Goal: Task Accomplishment & Management: Complete application form

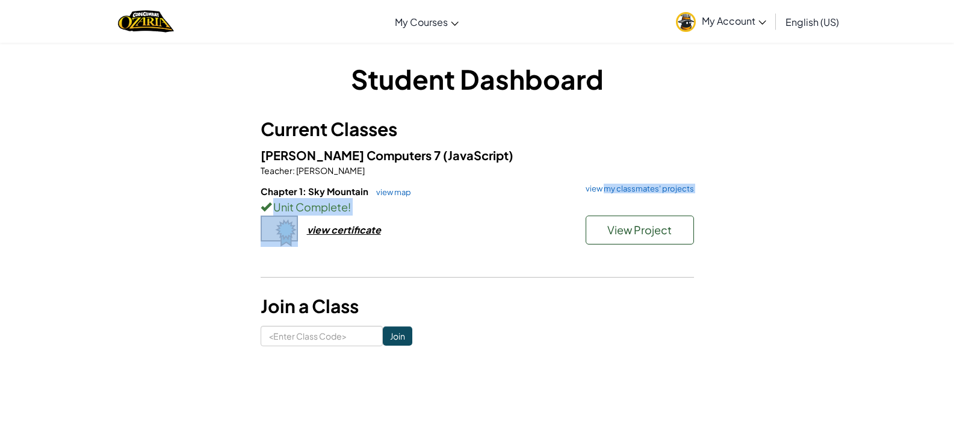
drag, startPoint x: 608, startPoint y: 188, endPoint x: 585, endPoint y: 218, distance: 38.2
click at [585, 218] on div "Chapter 1: Sky Mountain view map view my classmates' projects Unit Complete ! V…" at bounding box center [478, 229] width 434 height 89
click at [608, 222] on button "View Project" at bounding box center [640, 230] width 108 height 29
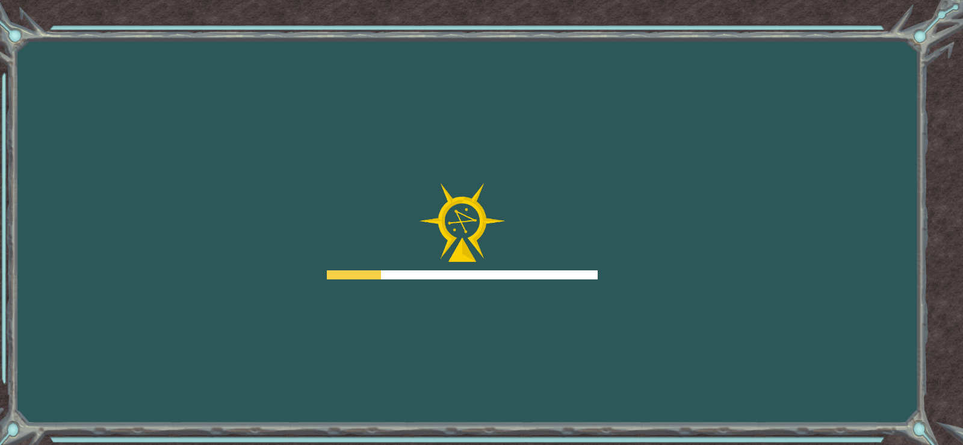
drag, startPoint x: 512, startPoint y: 294, endPoint x: 493, endPoint y: 248, distance: 50.4
click at [488, 276] on div "Goals Error loading from server. Try refreshing the page. You'll need to join a…" at bounding box center [481, 222] width 963 height 445
click at [495, 258] on img at bounding box center [462, 222] width 87 height 79
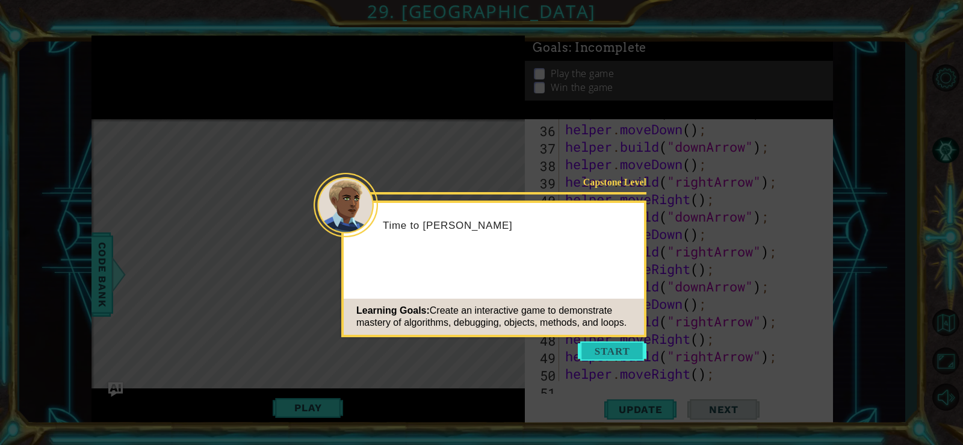
scroll to position [1153, 0]
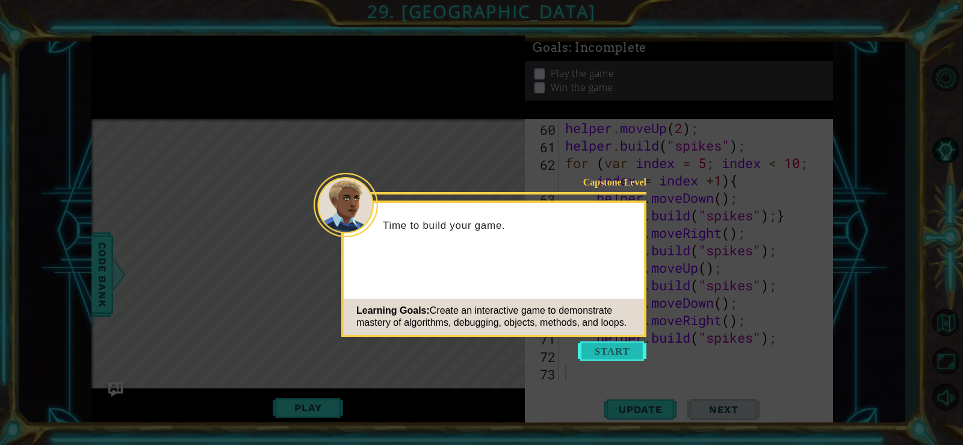
click at [624, 349] on button "Start" at bounding box center [612, 350] width 69 height 19
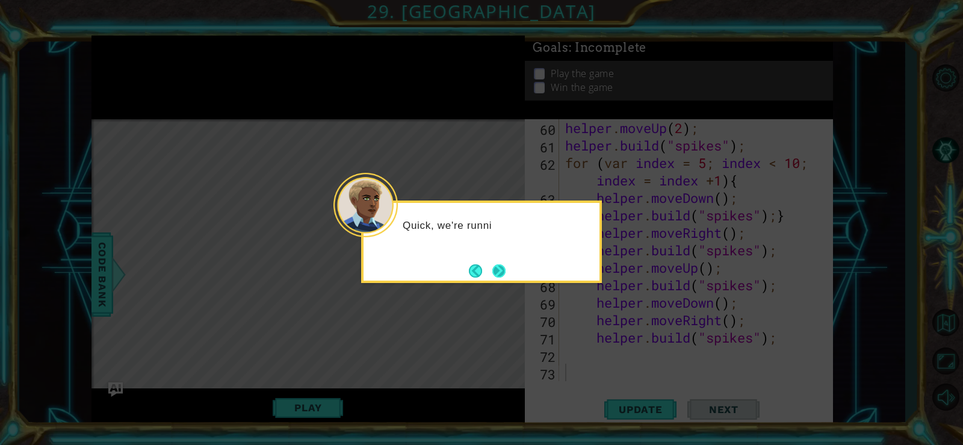
click at [494, 269] on button "Next" at bounding box center [499, 270] width 13 height 13
click at [494, 268] on button "Next" at bounding box center [499, 270] width 13 height 13
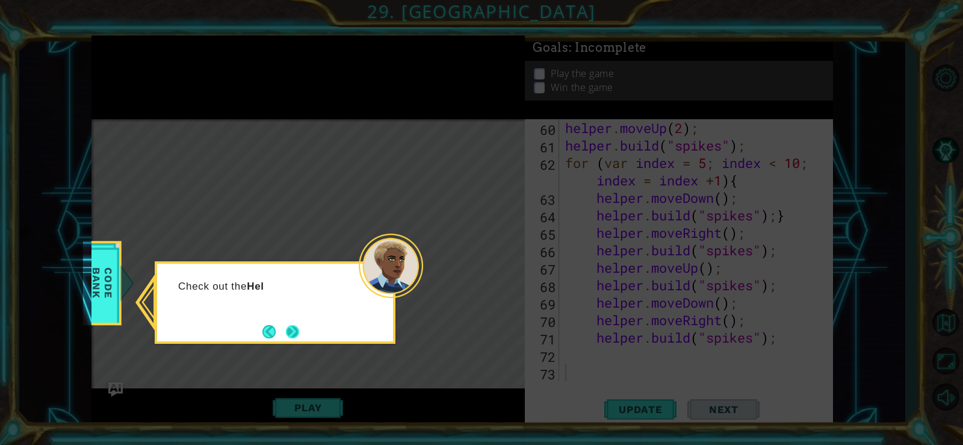
click at [286, 330] on button "Next" at bounding box center [292, 331] width 13 height 13
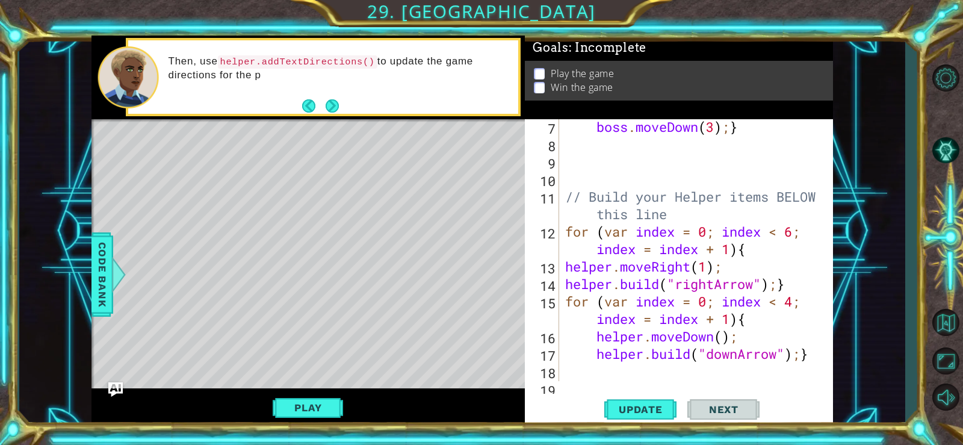
scroll to position [0, 0]
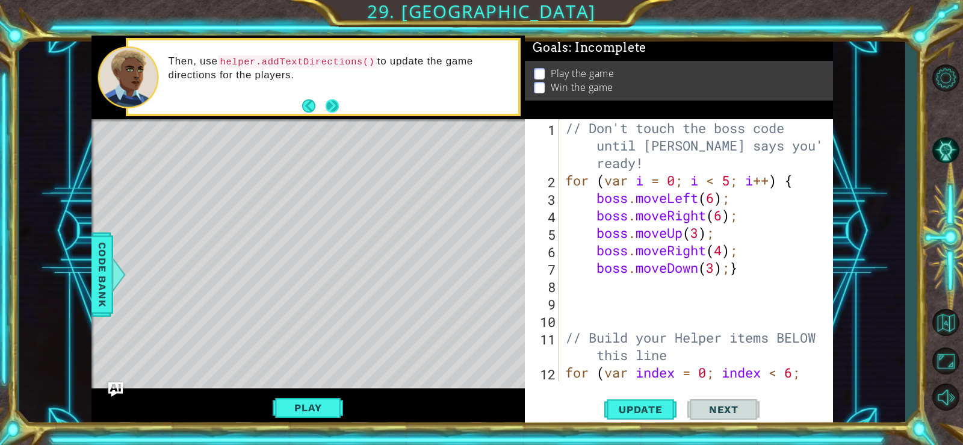
click at [326, 105] on button "Next" at bounding box center [332, 105] width 13 height 13
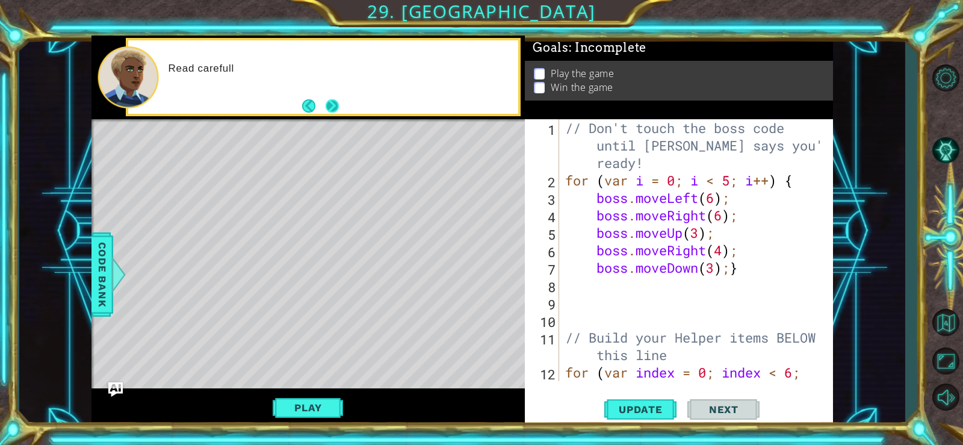
click at [338, 104] on button "Next" at bounding box center [332, 105] width 13 height 13
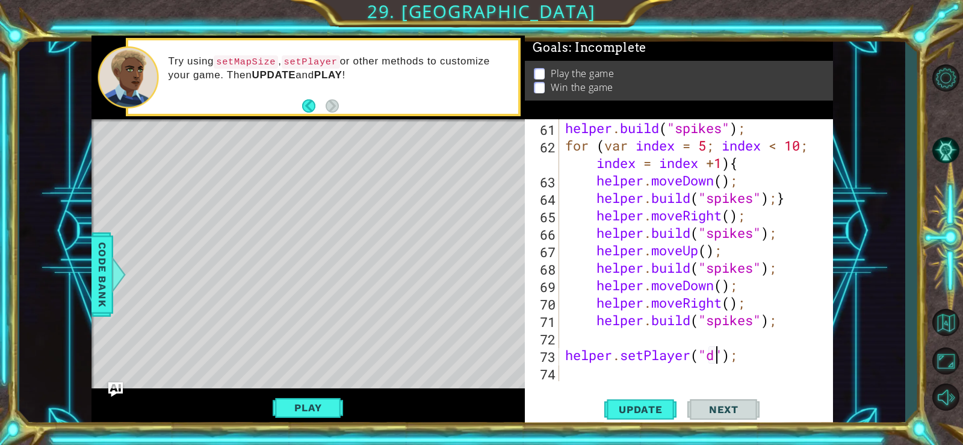
scroll to position [0, 7]
click at [92, 255] on div at bounding box center [93, 266] width 3 height 294
click at [96, 258] on span "Code Bank" at bounding box center [102, 274] width 19 height 73
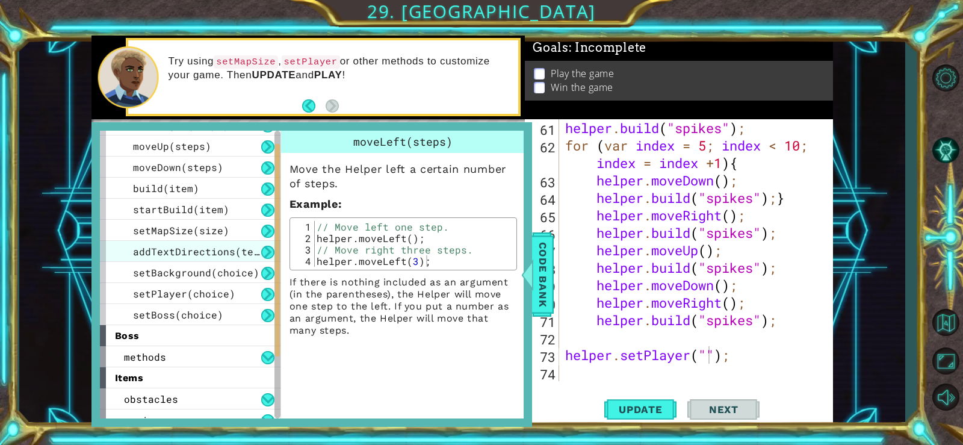
scroll to position [0, 0]
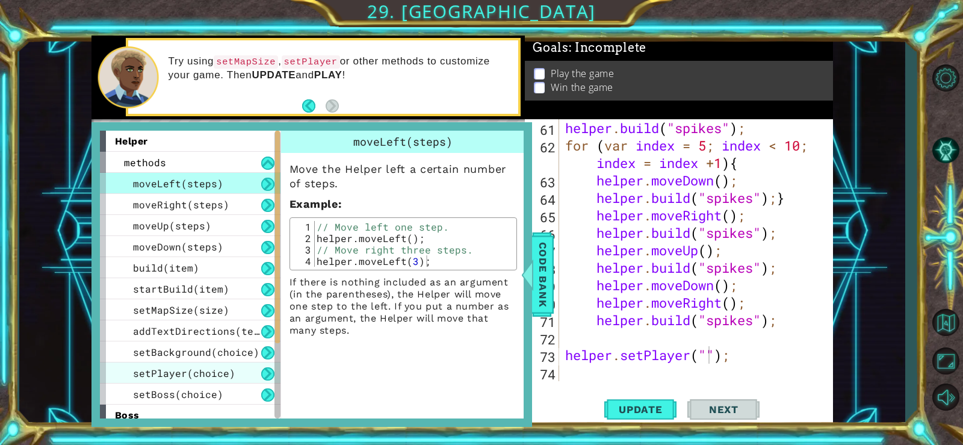
click at [193, 366] on div "setPlayer(choice)" at bounding box center [190, 373] width 181 height 21
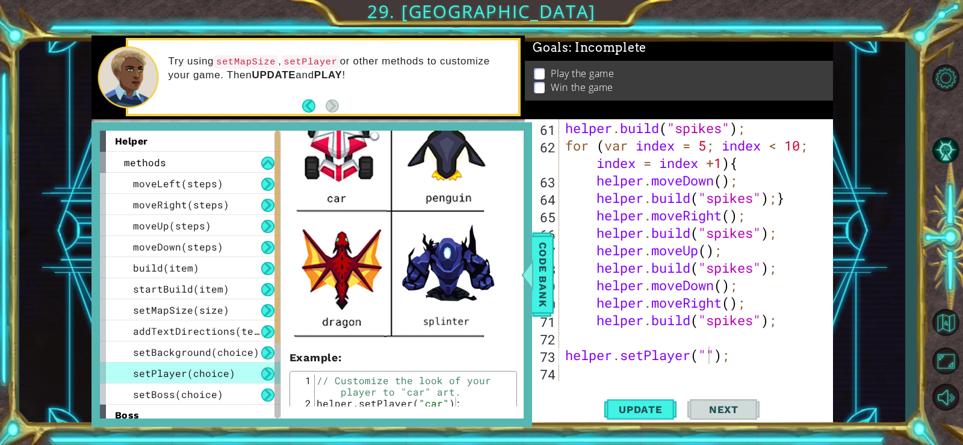
scroll to position [422, 0]
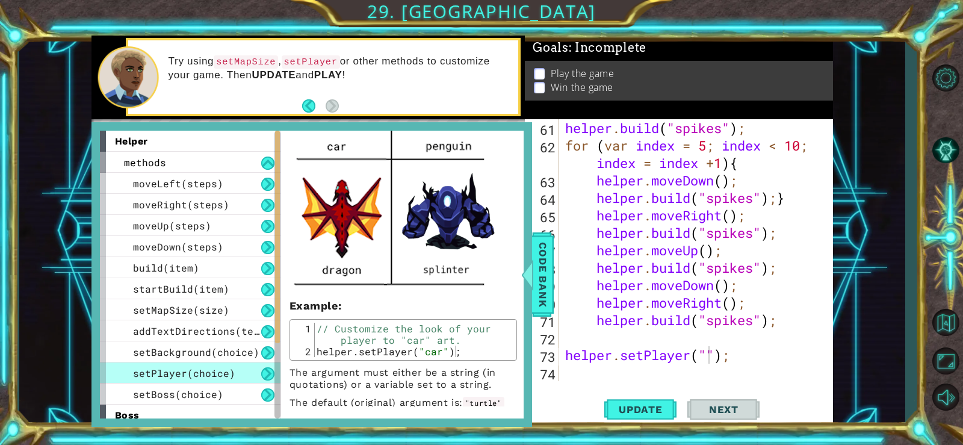
click at [708, 356] on div "helper . build ( "spikes" ) ; for ( var index = 5 ; index < 10 ; index = index …" at bounding box center [695, 267] width 264 height 297
type textarea "helper.setPlayer("splinter");"
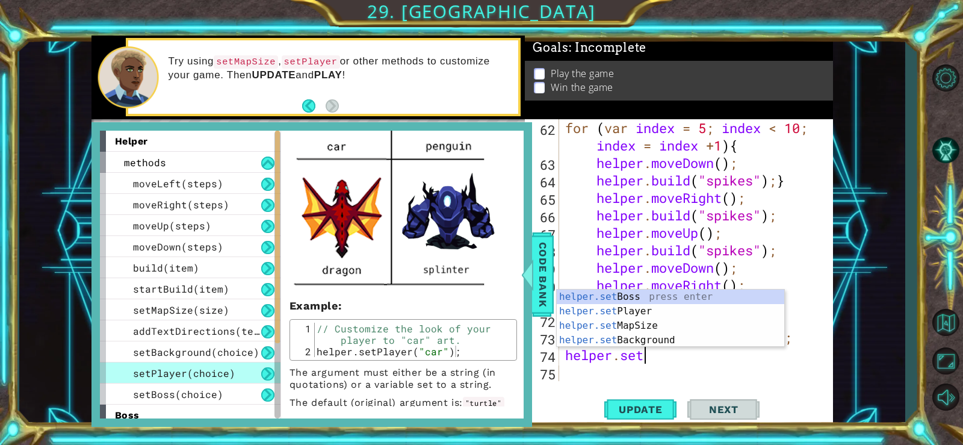
scroll to position [0, 3]
click at [658, 299] on div "helper.set Boss press enter helper.set Player press enter helper.set MapSize pr…" at bounding box center [671, 333] width 228 height 87
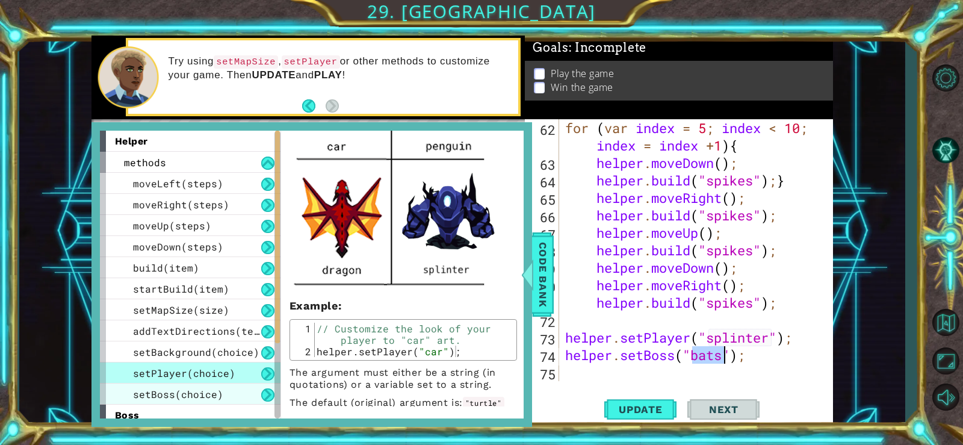
click at [214, 390] on span "setBoss(choice)" at bounding box center [178, 394] width 90 height 13
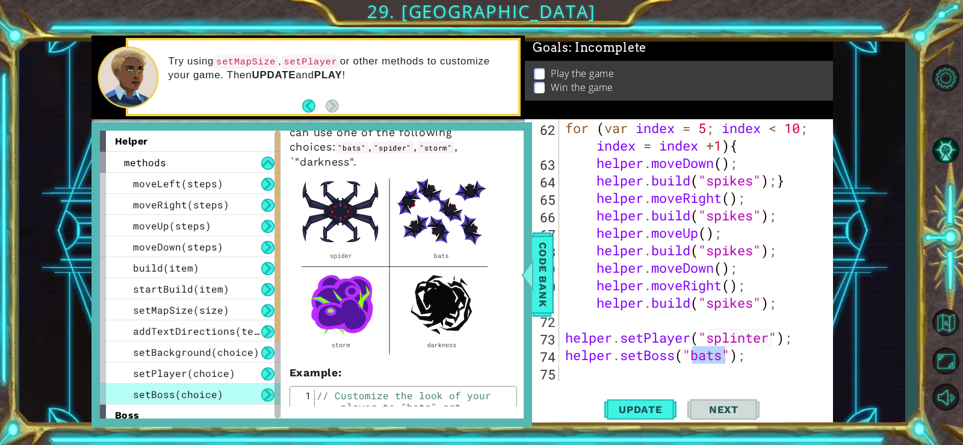
scroll to position [60, 0]
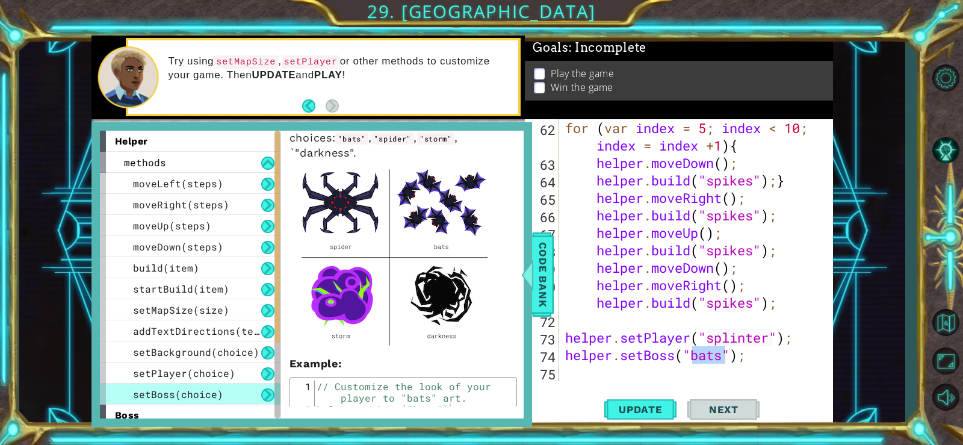
click at [724, 356] on div "for ( var index = 5 ; index < 10 ; index = index + 1 ) { helper . moveDown ( ) …" at bounding box center [692, 250] width 258 height 262
type textarea "helper.setBoss("storm");"
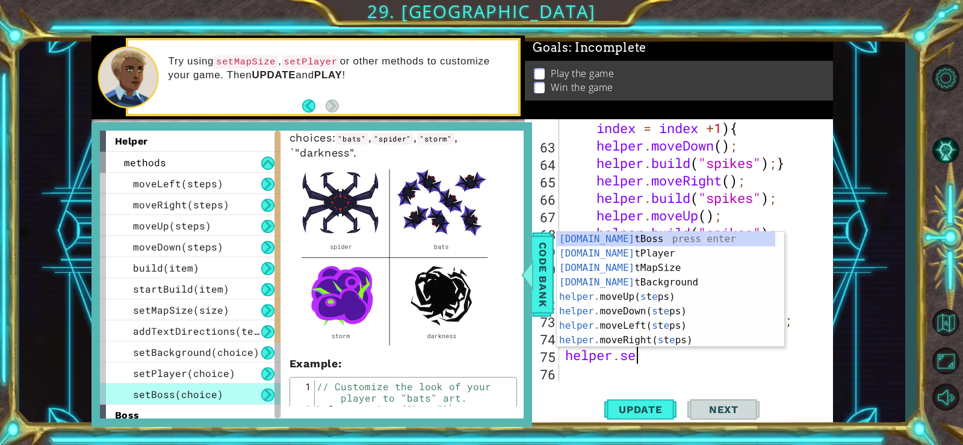
scroll to position [0, 3]
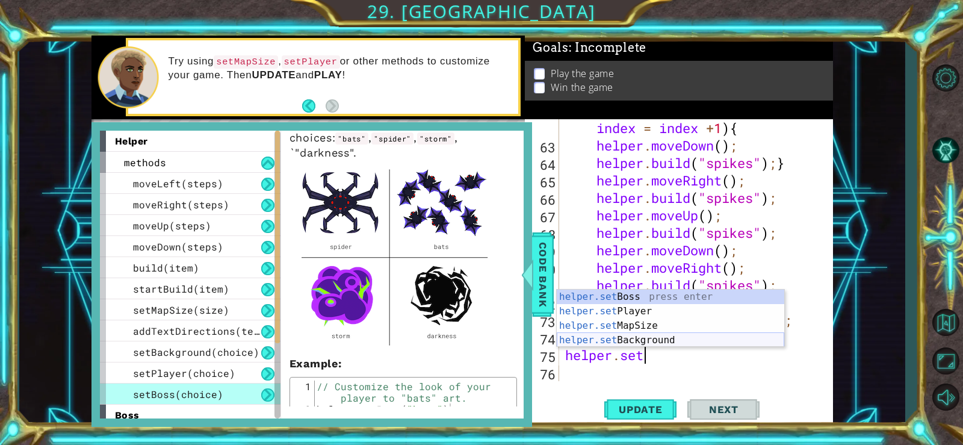
click at [668, 337] on div "helper.set Boss press enter helper.set Player press enter helper.set MapSize pr…" at bounding box center [671, 333] width 228 height 87
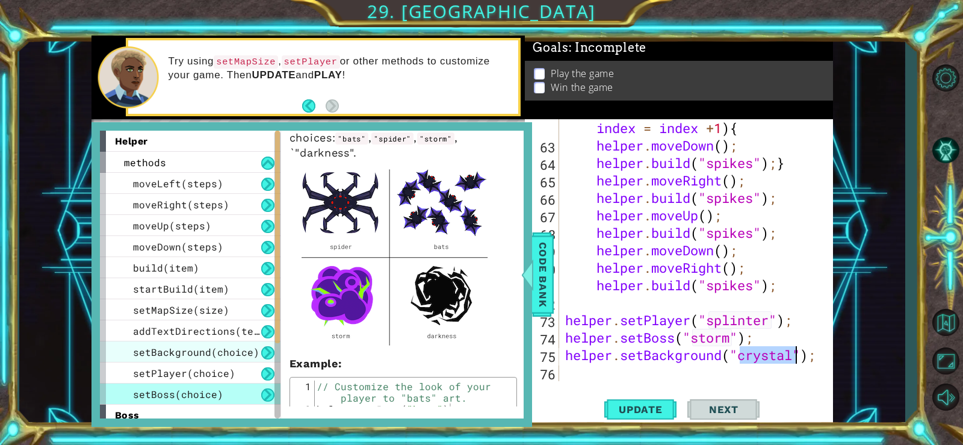
click at [213, 347] on span "setBackground(choice)" at bounding box center [196, 352] width 126 height 13
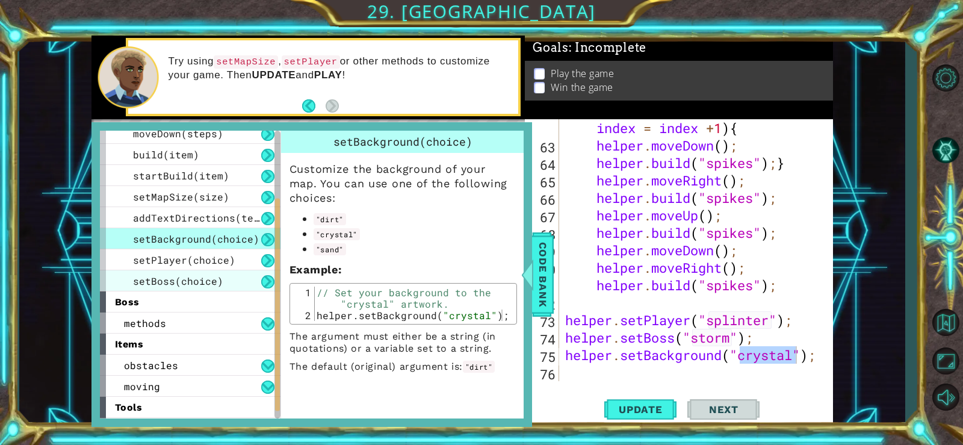
scroll to position [120, 0]
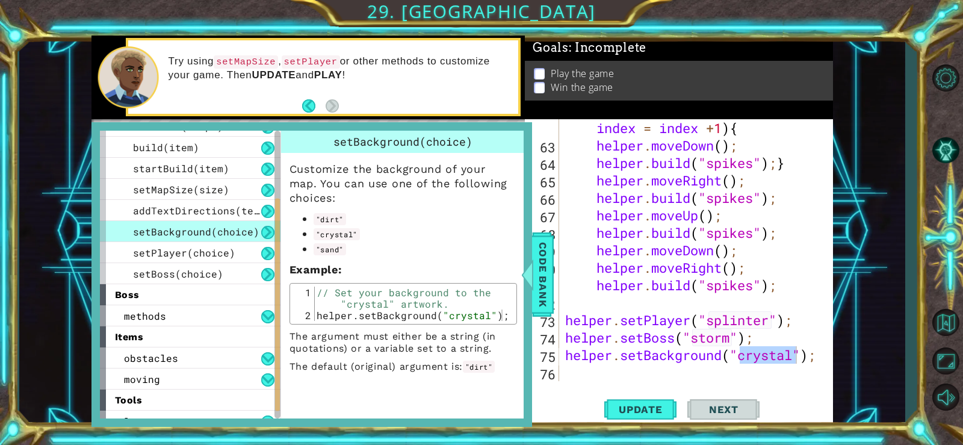
click at [808, 358] on div "for ( var index = 5 ; index < 10 ; index = index + 1 ) { helper . moveDown ( ) …" at bounding box center [695, 259] width 264 height 314
click at [814, 361] on div "for ( var index = 5 ; index < 10 ; index = index + 1 ) { helper . moveDown ( ) …" at bounding box center [695, 259] width 264 height 314
click at [815, 361] on div "for ( var index = 5 ; index < 10 ; index = index + 1 ) { helper . moveDown ( ) …" at bounding box center [695, 259] width 264 height 314
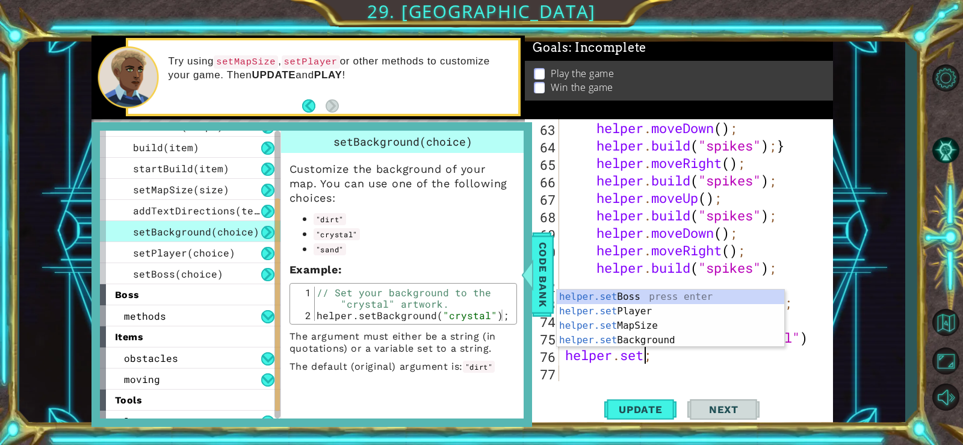
scroll to position [0, 4]
click at [732, 320] on div "helper.set Boss press enter helper.set Player press enter helper.set MapSize pr…" at bounding box center [671, 333] width 228 height 87
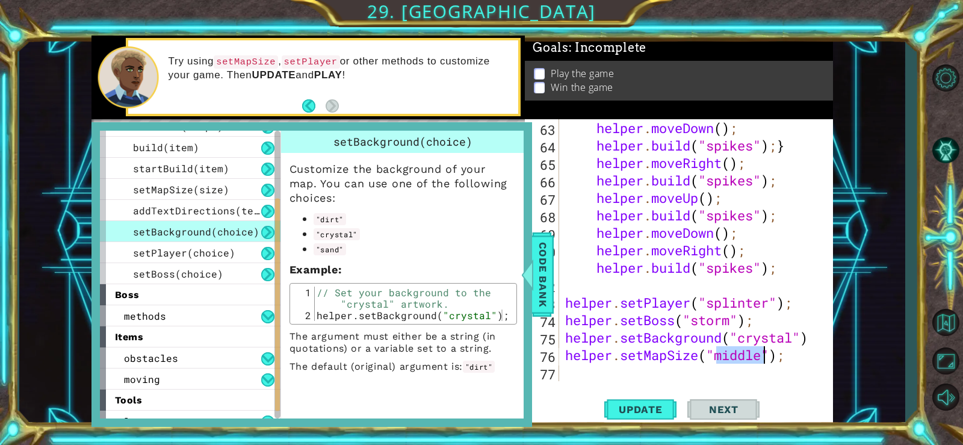
click at [782, 350] on div "helper . moveDown ( ) ; helper . build ( "spikes" ) ; } helper . moveRight ( ) …" at bounding box center [695, 267] width 264 height 297
click at [781, 352] on div "helper . moveDown ( ) ; helper . build ( "spikes" ) ; } helper . moveRight ( ) …" at bounding box center [695, 267] width 264 height 297
click at [786, 352] on div "helper . moveDown ( ) ; helper . build ( "spikes" ) ; } helper . moveRight ( ) …" at bounding box center [695, 267] width 264 height 297
click at [658, 406] on span "Update" at bounding box center [641, 409] width 68 height 12
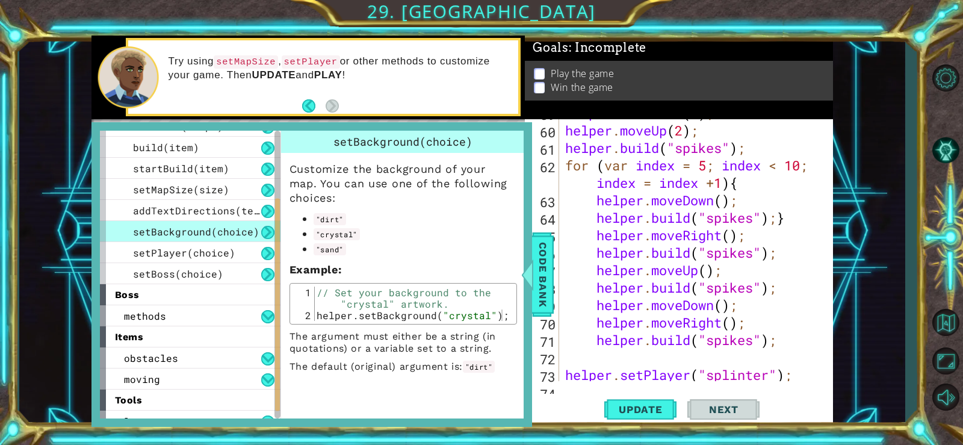
scroll to position [1222, 0]
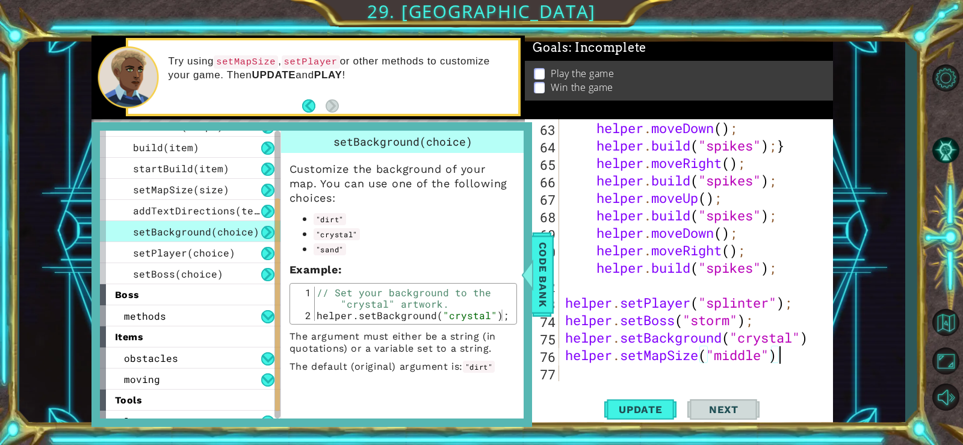
click at [746, 353] on div "helper . moveDown ( ) ; helper . build ( "spikes" ) ; } helper . moveRight ( ) …" at bounding box center [695, 267] width 264 height 297
click at [175, 196] on span "setMapSize(size)" at bounding box center [181, 189] width 96 height 13
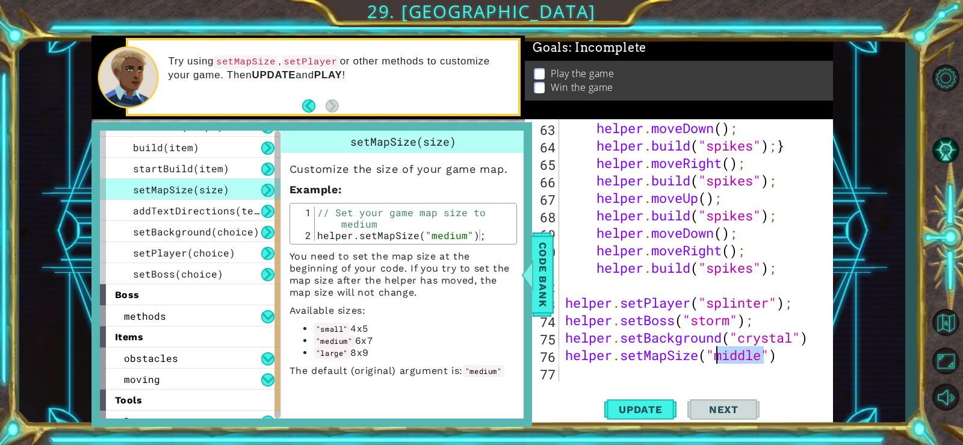
drag, startPoint x: 763, startPoint y: 353, endPoint x: 714, endPoint y: 353, distance: 48.8
click at [714, 353] on div "helper . moveDown ( ) ; helper . build ( "spikes" ) ; } helper . moveRight ( ) …" at bounding box center [695, 267] width 264 height 297
type textarea "helper.setMapSize("large")"
click at [645, 409] on span "Update" at bounding box center [641, 409] width 68 height 12
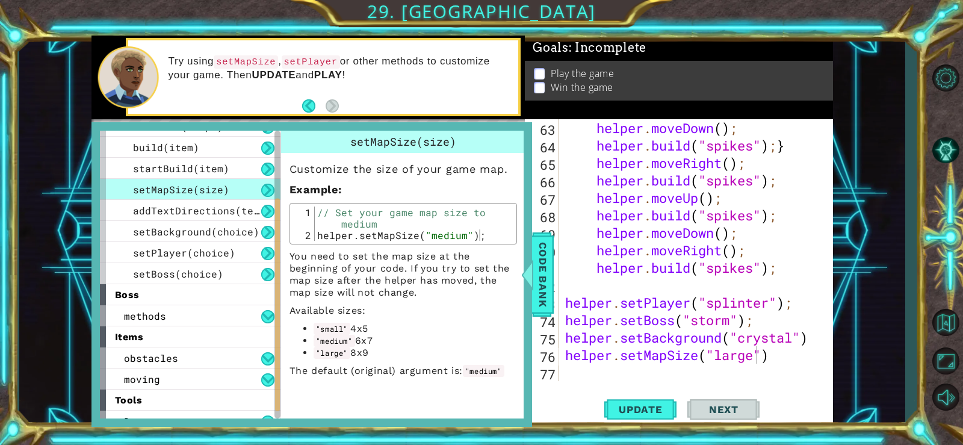
click at [701, 403] on span "Next" at bounding box center [724, 409] width 54 height 12
click at [543, 272] on span "Code Bank" at bounding box center [543, 274] width 19 height 73
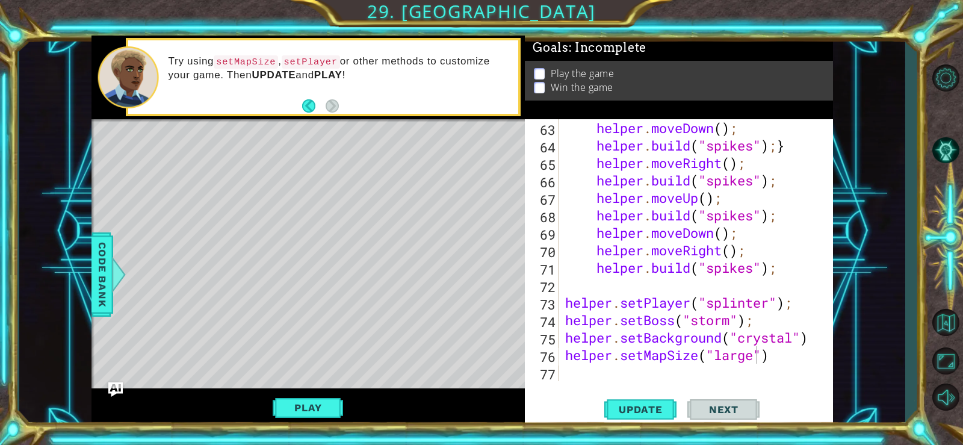
click at [344, 393] on div "Play" at bounding box center [309, 407] width 434 height 39
click at [330, 401] on button "Play" at bounding box center [308, 407] width 70 height 23
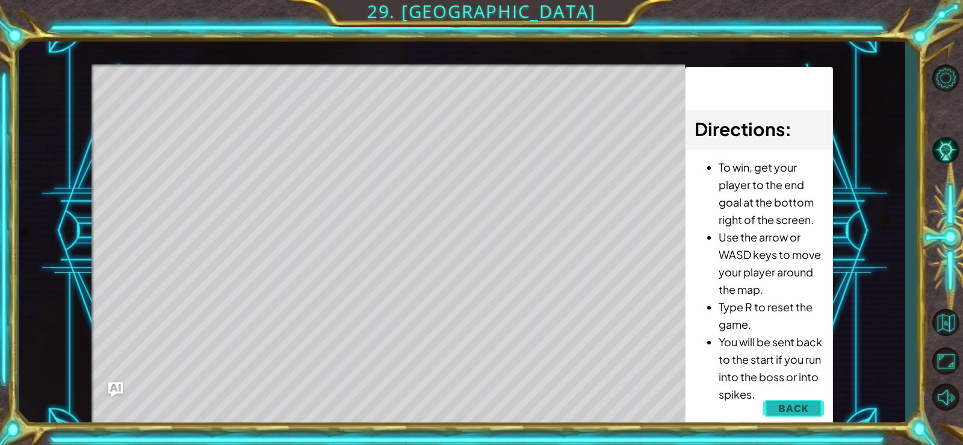
click at [808, 407] on span "Back" at bounding box center [794, 408] width 31 height 12
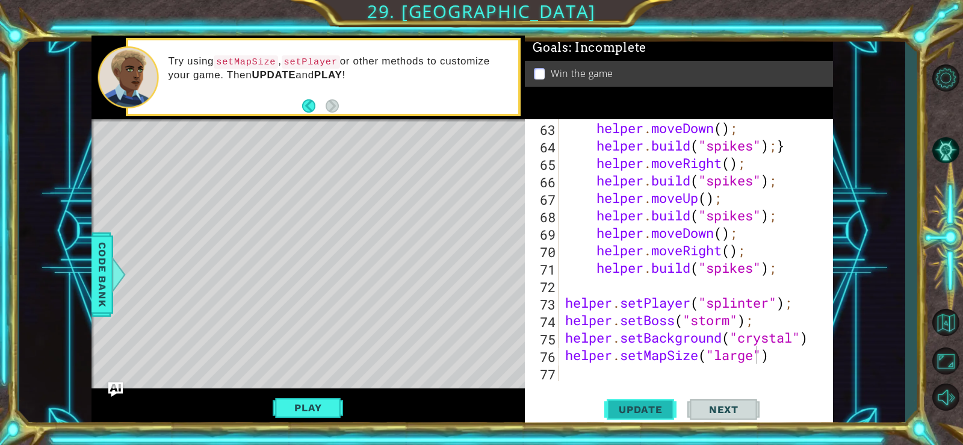
click at [641, 408] on span "Update" at bounding box center [641, 409] width 68 height 12
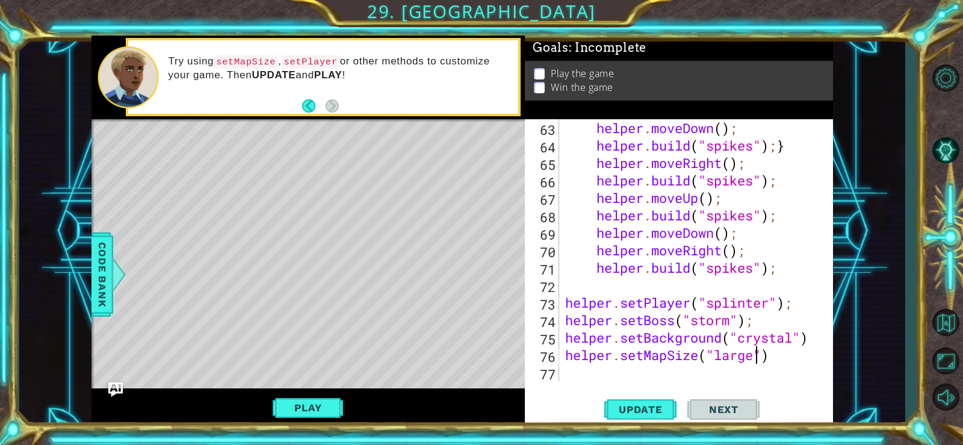
click at [752, 366] on div "helper . moveDown ( ) ; helper . build ( "spikes" ) ; } helper . moveRight ( ) …" at bounding box center [695, 267] width 264 height 297
click at [773, 359] on div "helper . moveDown ( ) ; helper . build ( "spikes" ) ; } helper . moveRight ( ) …" at bounding box center [695, 267] width 264 height 297
click at [662, 401] on button "Update" at bounding box center [641, 409] width 72 height 31
click at [656, 406] on span "Update" at bounding box center [641, 409] width 68 height 12
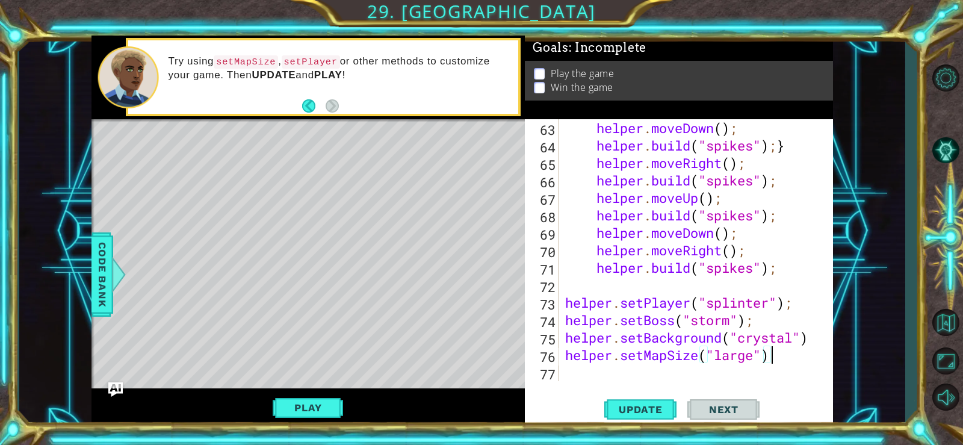
click at [344, 400] on div "Play" at bounding box center [309, 407] width 434 height 39
click at [336, 403] on button "Play" at bounding box center [308, 407] width 70 height 23
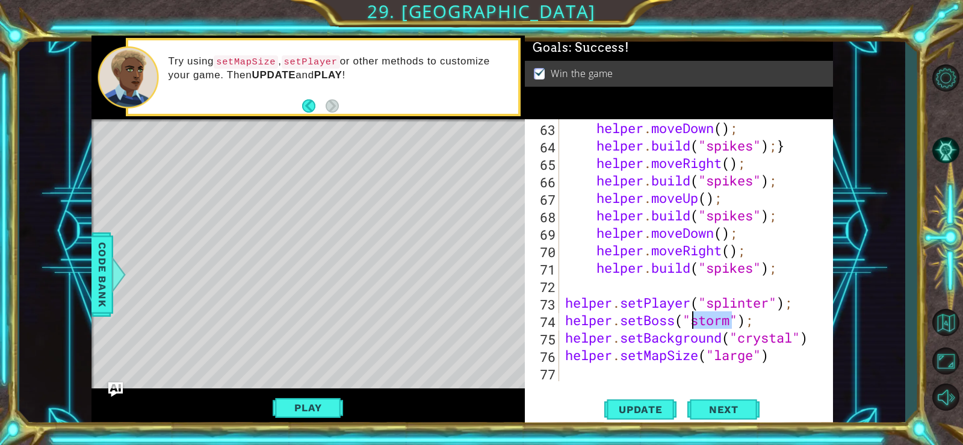
drag, startPoint x: 729, startPoint y: 319, endPoint x: 695, endPoint y: 324, distance: 34.1
click at [695, 324] on div "helper . moveDown ( ) ; helper . build ( "spikes" ) ; } helper . moveRight ( ) …" at bounding box center [695, 267] width 264 height 297
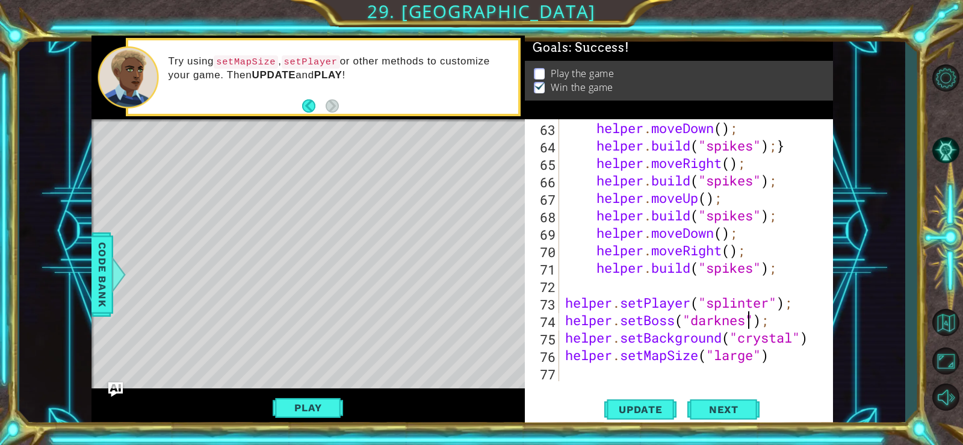
type textarea "helper.setBoss("darkness");"
click at [638, 403] on span "Update" at bounding box center [641, 409] width 68 height 12
click at [713, 395] on button "Next" at bounding box center [724, 409] width 72 height 31
click at [713, 398] on button "Next" at bounding box center [724, 409] width 72 height 31
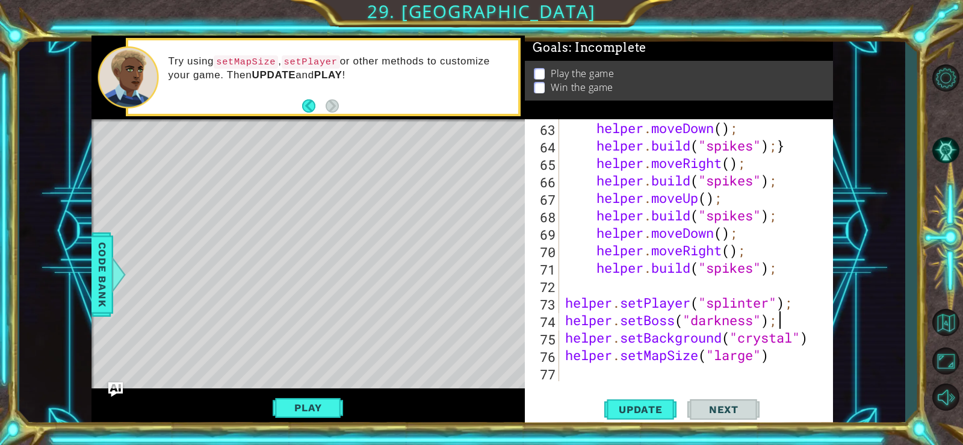
click at [705, 412] on span "Next" at bounding box center [724, 409] width 54 height 12
click at [292, 397] on button "Play" at bounding box center [308, 407] width 70 height 23
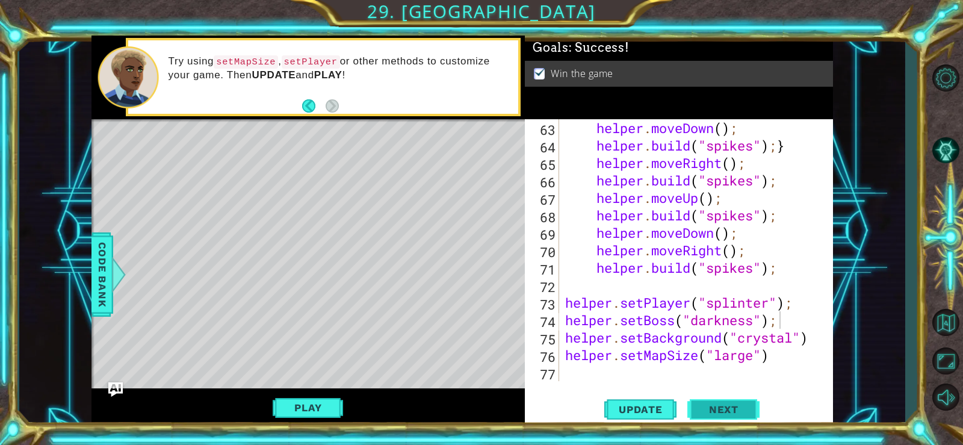
click at [700, 404] on button "Next" at bounding box center [724, 409] width 72 height 31
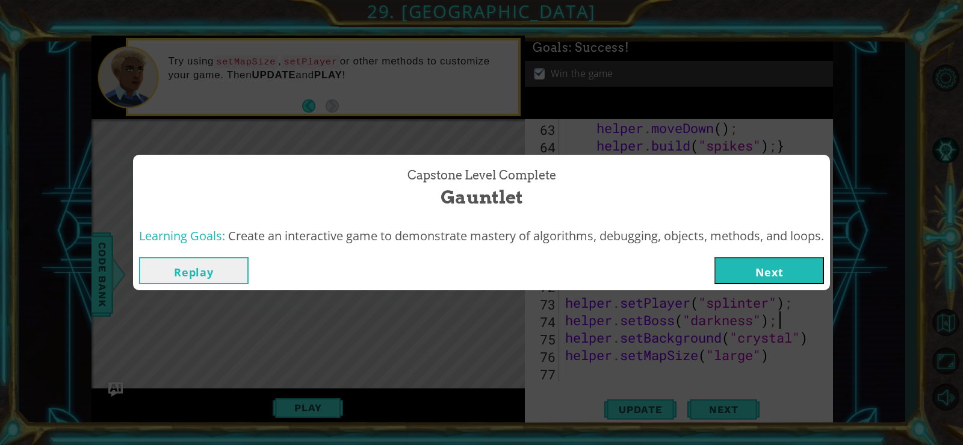
click at [758, 282] on button "Next" at bounding box center [770, 270] width 110 height 27
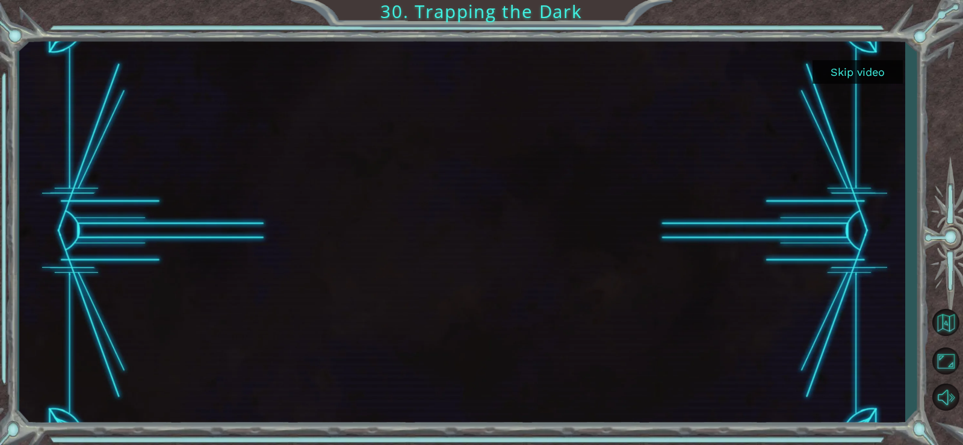
click at [573, 260] on div at bounding box center [462, 231] width 696 height 391
click at [865, 77] on button "Skip video" at bounding box center [858, 71] width 90 height 23
click at [860, 79] on button "Skip video" at bounding box center [858, 71] width 90 height 23
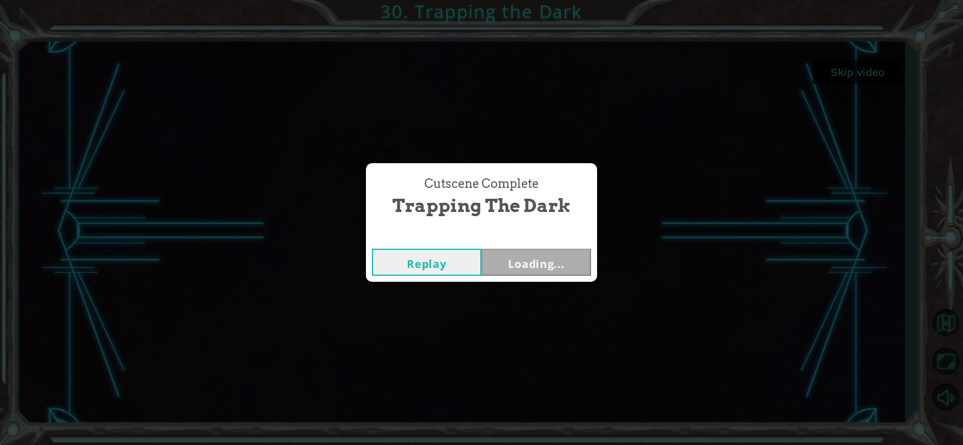
click at [860, 0] on div "Skip video 30. Trapping the Dark Cutscene Complete Trapping the Dark Replay Loa…" at bounding box center [481, 0] width 963 height 0
click at [860, 77] on div "Cutscene Complete Trapping the Dark Replay Loading..." at bounding box center [481, 222] width 963 height 445
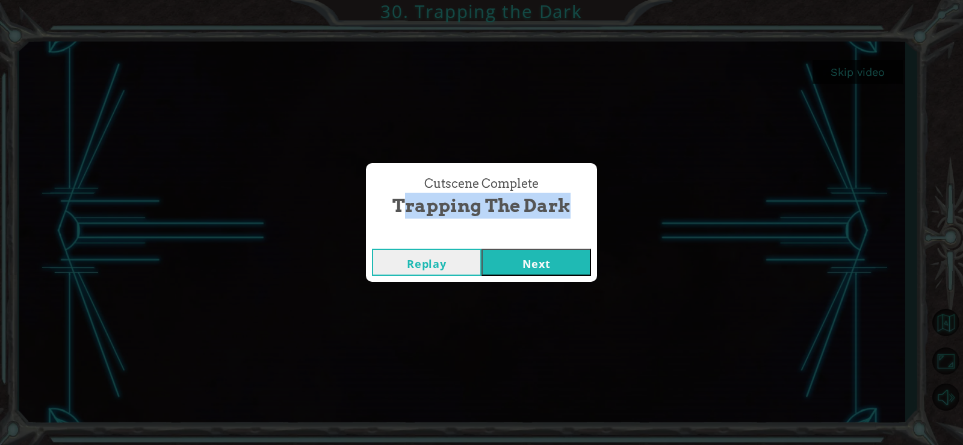
click at [555, 255] on button "Next" at bounding box center [537, 262] width 110 height 27
click at [555, 255] on body "Skip video 30. Trapping the Dark Cutscene Complete Trapping the Dark Replay Nex…" at bounding box center [481, 222] width 963 height 445
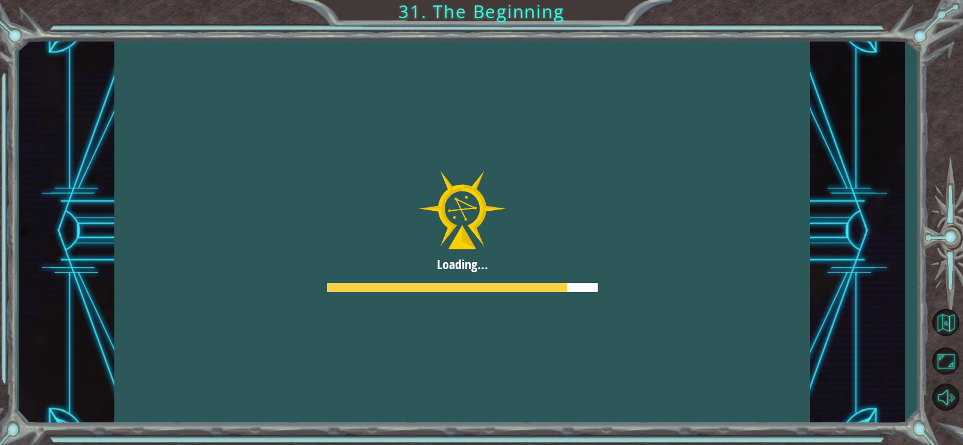
drag, startPoint x: 799, startPoint y: 129, endPoint x: 820, endPoint y: 129, distance: 20.5
click at [820, 129] on div "Temporary Text Loading... H e y , V e g a ! W e d i d i t ! L o o k a t t h e s…" at bounding box center [462, 231] width 886 height 391
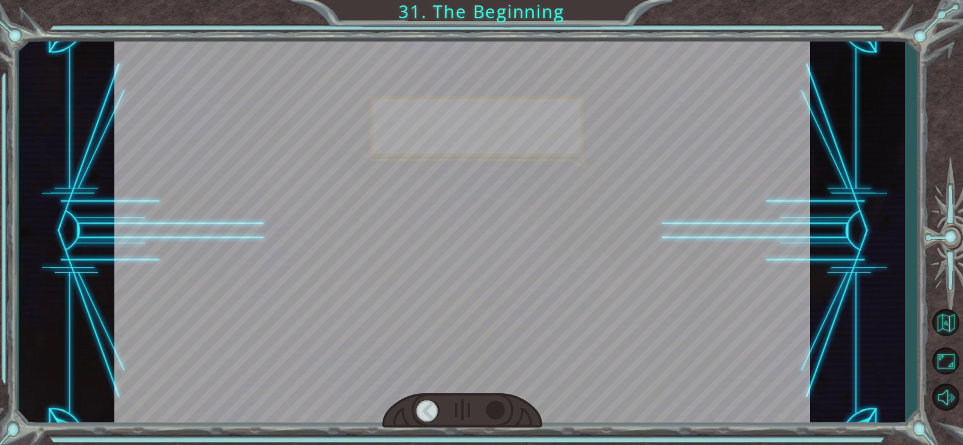
click at [819, 129] on div "Temporary Text H e y , V e g a ! W e d i d i t ! L o o k a t t h e s u n ! . . …" at bounding box center [462, 231] width 886 height 391
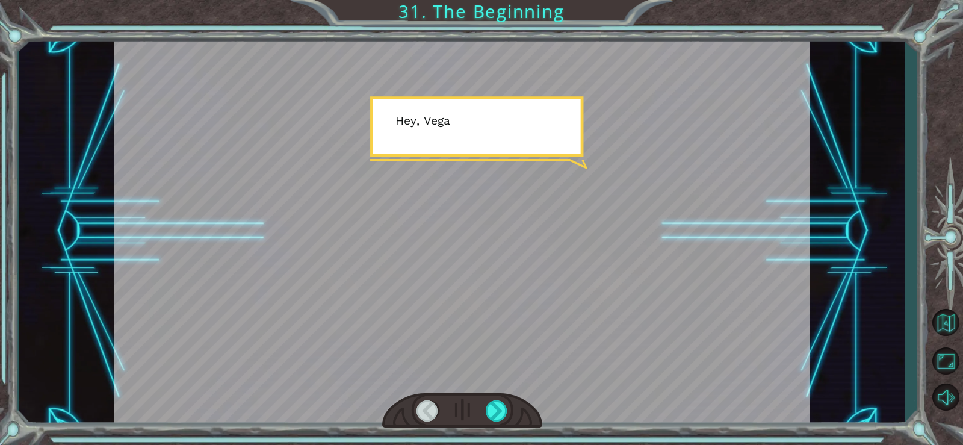
drag, startPoint x: 690, startPoint y: 158, endPoint x: 641, endPoint y: 180, distance: 53.4
click at [659, 176] on div at bounding box center [462, 231] width 697 height 391
click at [505, 412] on div at bounding box center [497, 410] width 22 height 21
click at [504, 412] on div at bounding box center [497, 410] width 22 height 21
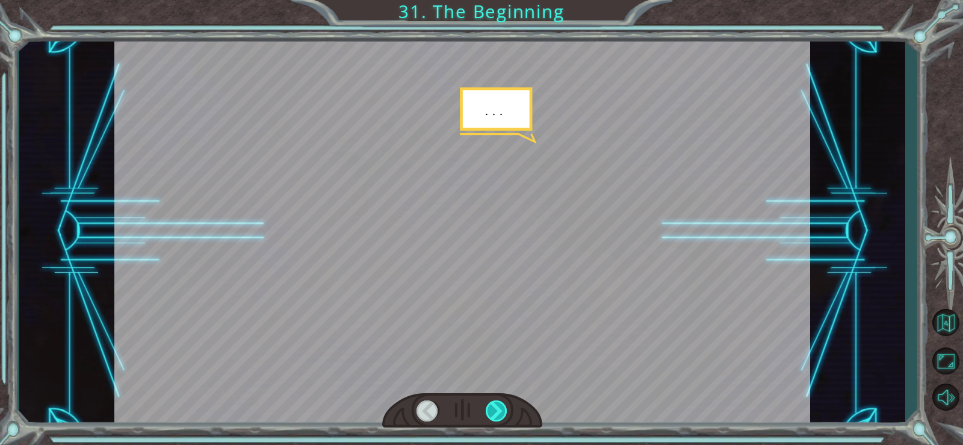
click at [504, 409] on div at bounding box center [497, 410] width 22 height 21
click at [505, 409] on div at bounding box center [497, 410] width 22 height 21
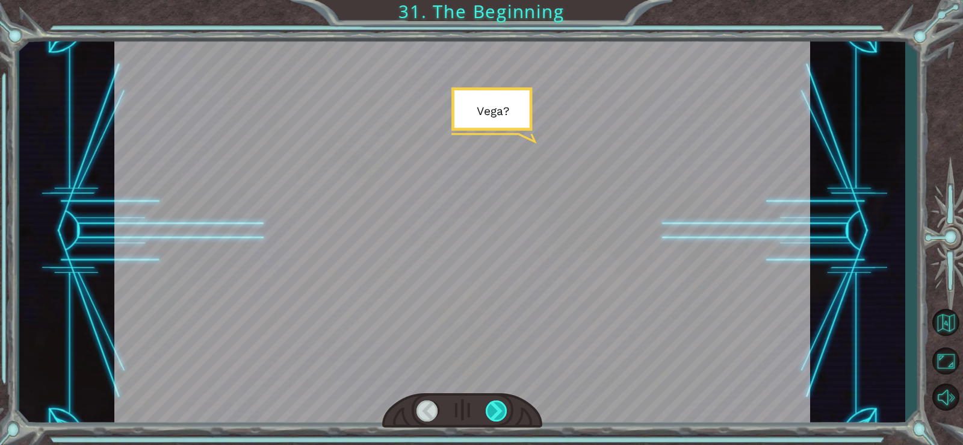
click at [505, 409] on div at bounding box center [497, 410] width 22 height 21
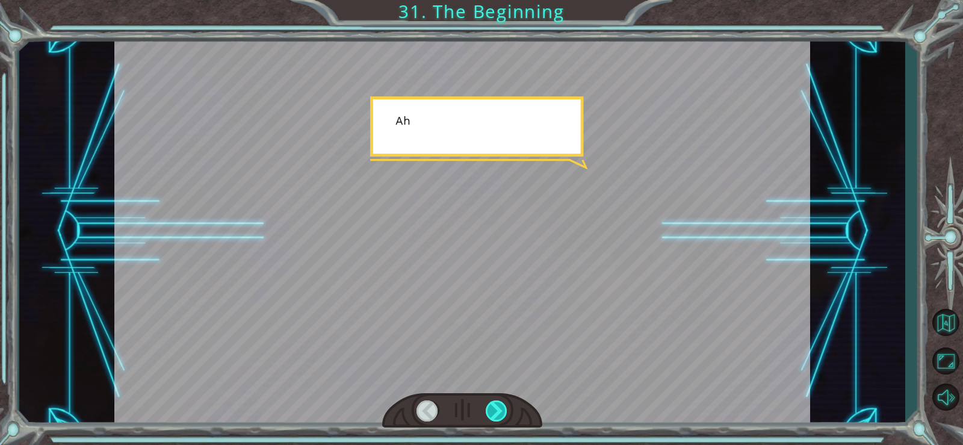
click at [506, 407] on div at bounding box center [497, 410] width 22 height 21
click at [505, 408] on div at bounding box center [497, 410] width 22 height 21
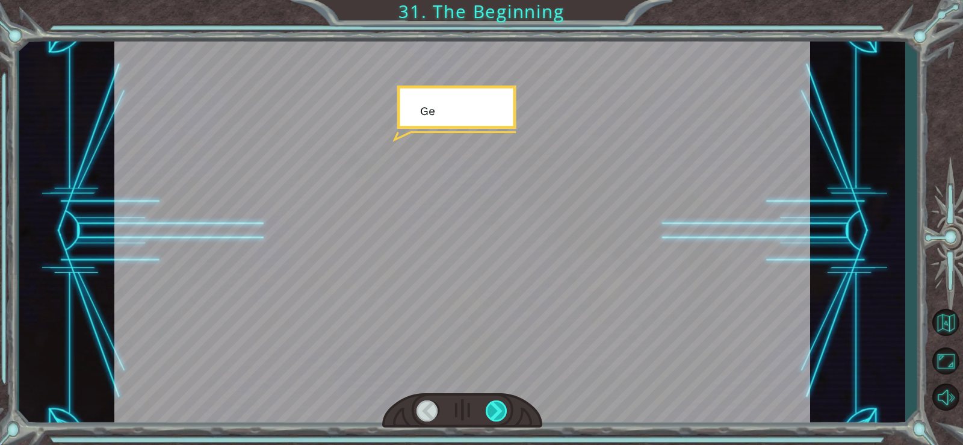
click at [505, 408] on div at bounding box center [497, 410] width 22 height 21
drag, startPoint x: 505, startPoint y: 408, endPoint x: 496, endPoint y: 398, distance: 13.2
click at [503, 407] on div at bounding box center [497, 410] width 22 height 21
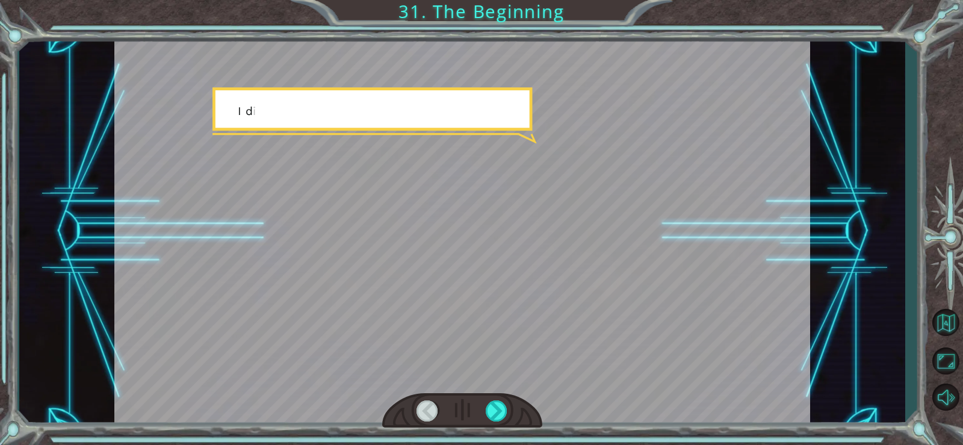
click at [496, 398] on div at bounding box center [462, 411] width 160 height 36
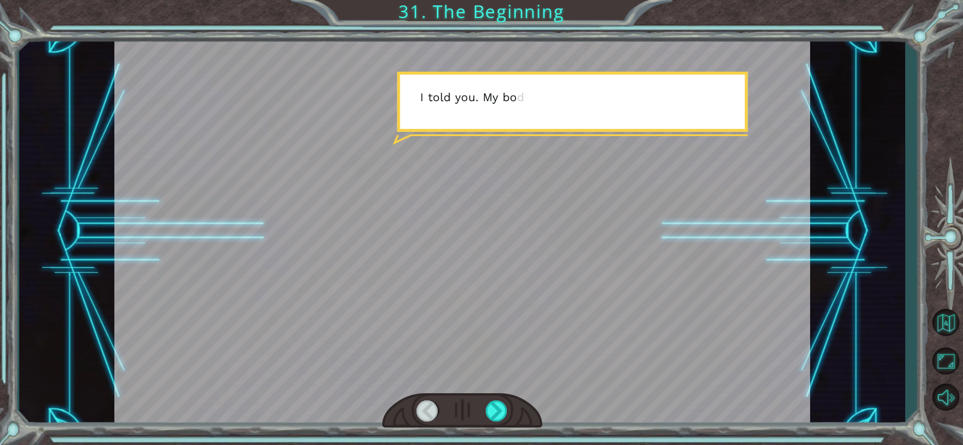
click at [496, 398] on div at bounding box center [462, 411] width 160 height 36
click at [494, 406] on div at bounding box center [497, 410] width 22 height 21
click at [494, 405] on div at bounding box center [497, 410] width 22 height 21
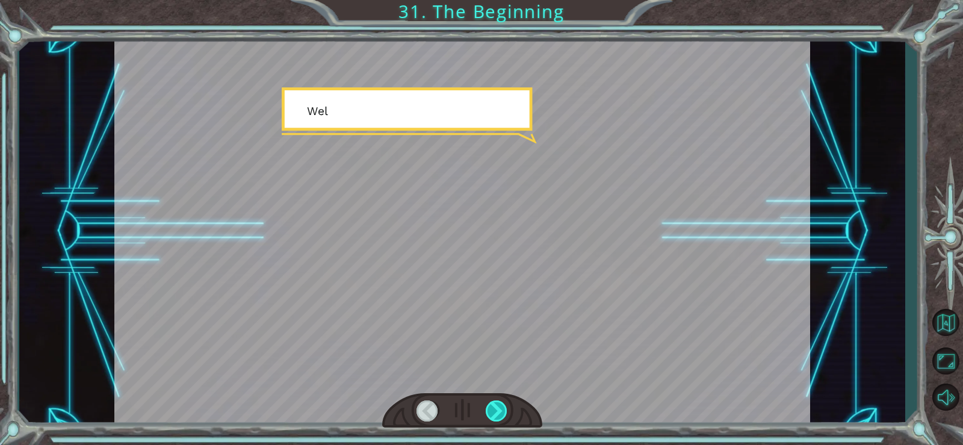
click at [494, 405] on div at bounding box center [497, 410] width 22 height 21
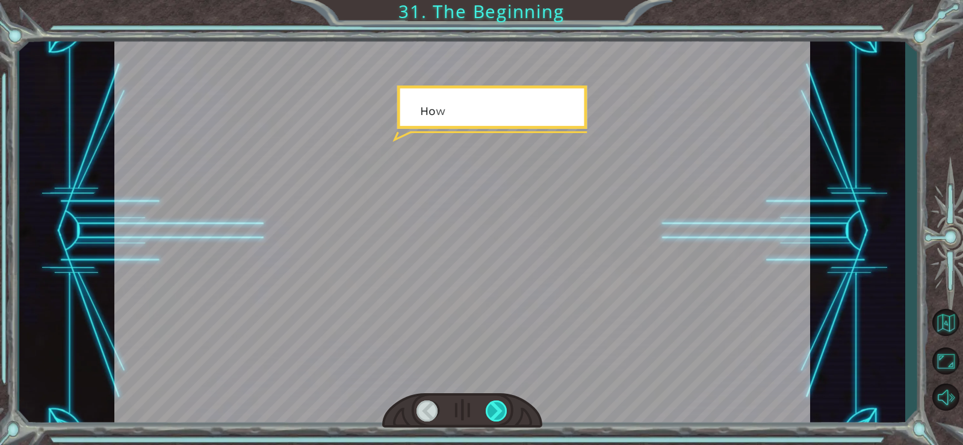
click at [494, 405] on div at bounding box center [497, 410] width 22 height 21
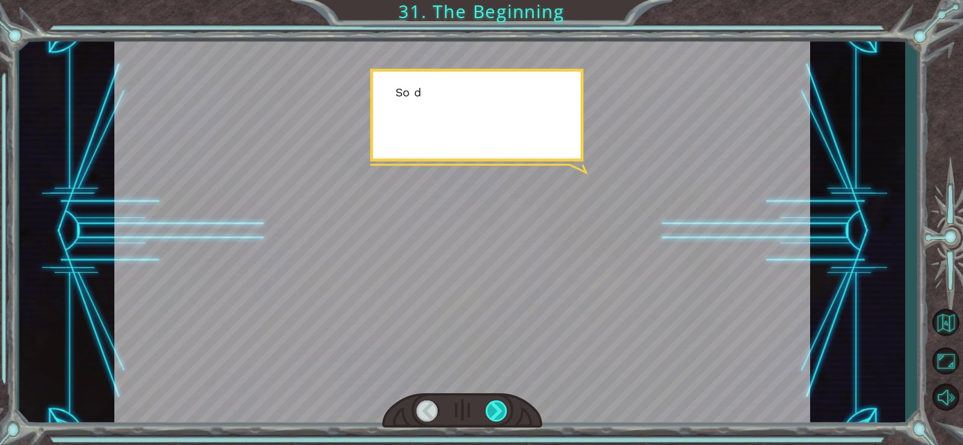
click at [494, 405] on div at bounding box center [497, 410] width 22 height 21
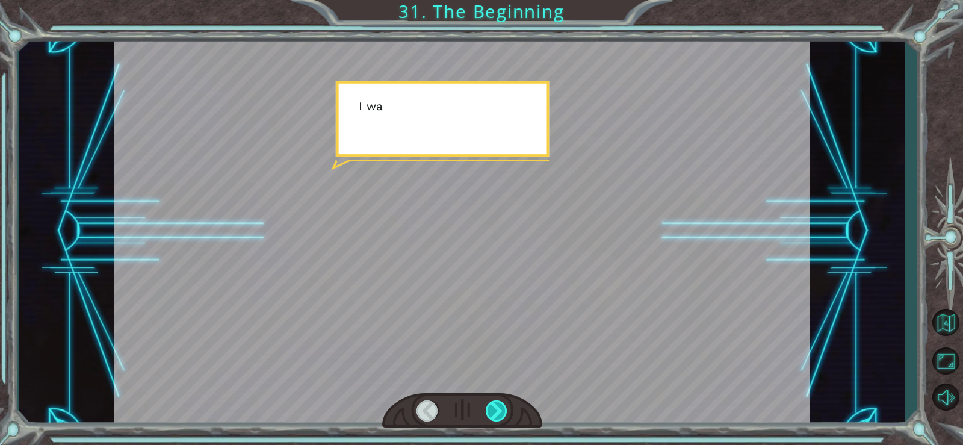
click at [494, 405] on div at bounding box center [497, 410] width 22 height 21
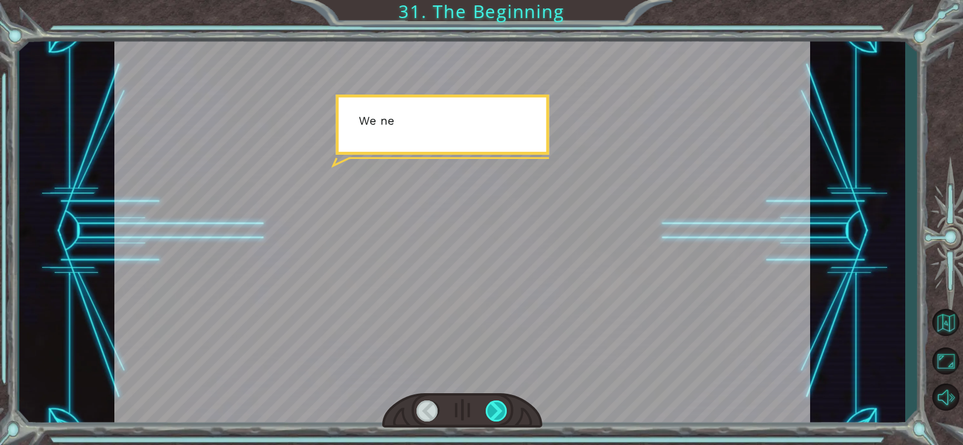
click at [494, 405] on div at bounding box center [497, 410] width 22 height 21
click at [493, 404] on div at bounding box center [497, 410] width 22 height 21
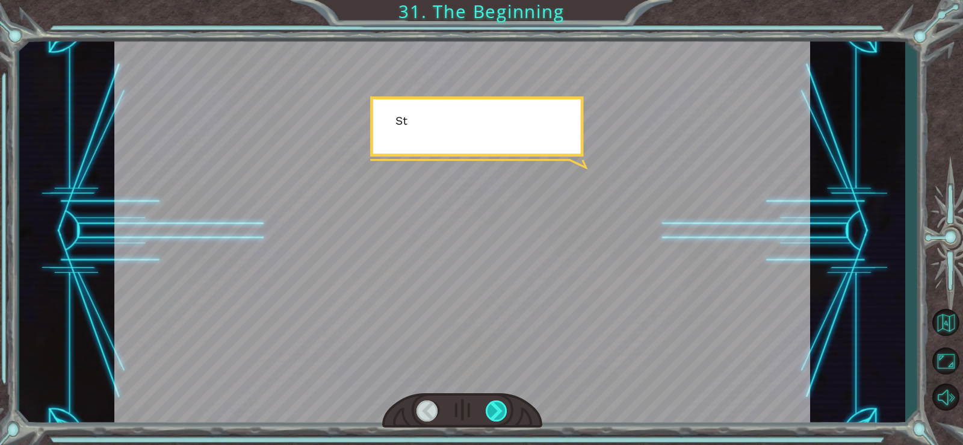
click at [493, 404] on div at bounding box center [497, 410] width 22 height 21
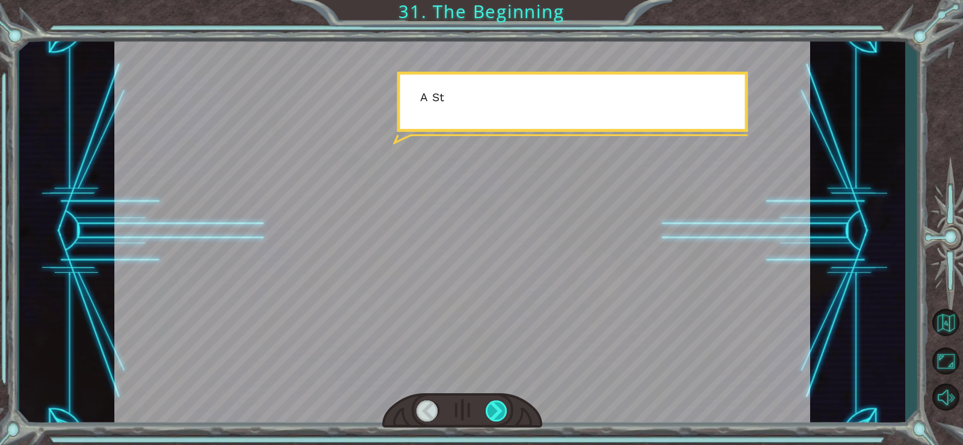
click at [493, 404] on div at bounding box center [497, 410] width 22 height 21
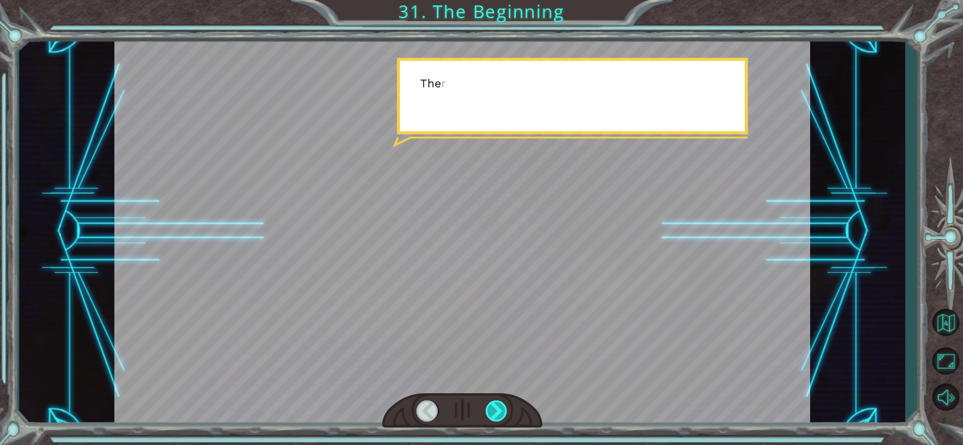
click at [494, 405] on div at bounding box center [497, 410] width 22 height 21
click at [494, 406] on div at bounding box center [497, 410] width 22 height 21
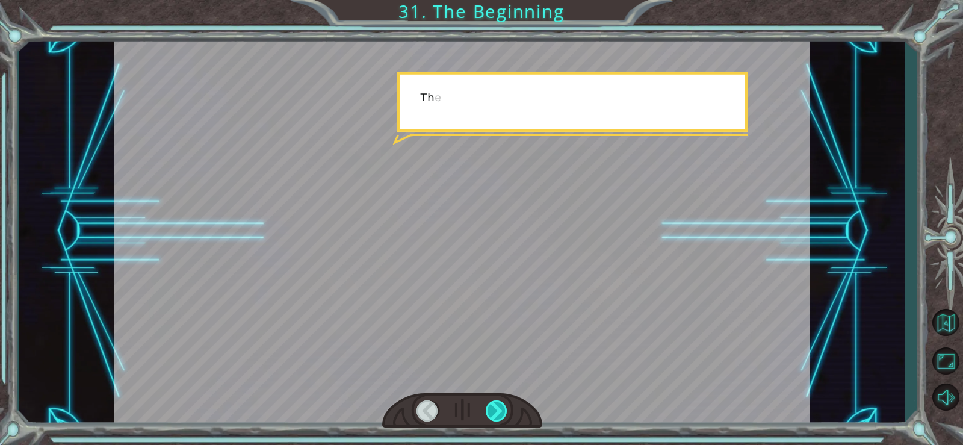
click at [492, 406] on div at bounding box center [497, 410] width 22 height 21
click at [492, 408] on div at bounding box center [497, 410] width 22 height 21
click at [491, 409] on div at bounding box center [497, 410] width 22 height 21
click at [490, 409] on div at bounding box center [497, 410] width 22 height 21
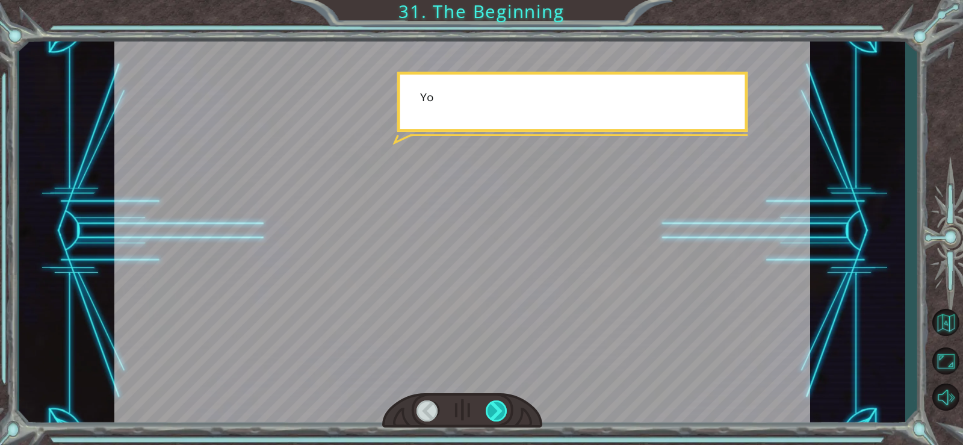
click at [491, 407] on div at bounding box center [497, 410] width 22 height 21
click at [493, 406] on div at bounding box center [497, 410] width 22 height 21
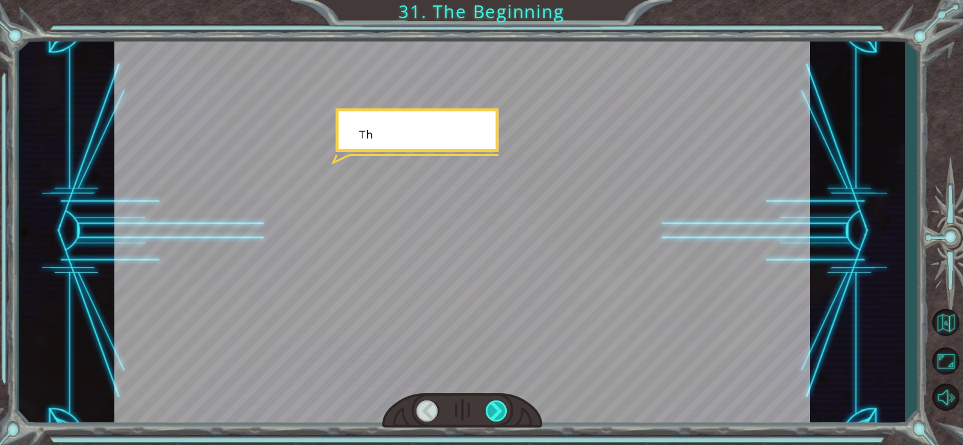
click at [495, 405] on div at bounding box center [497, 410] width 22 height 21
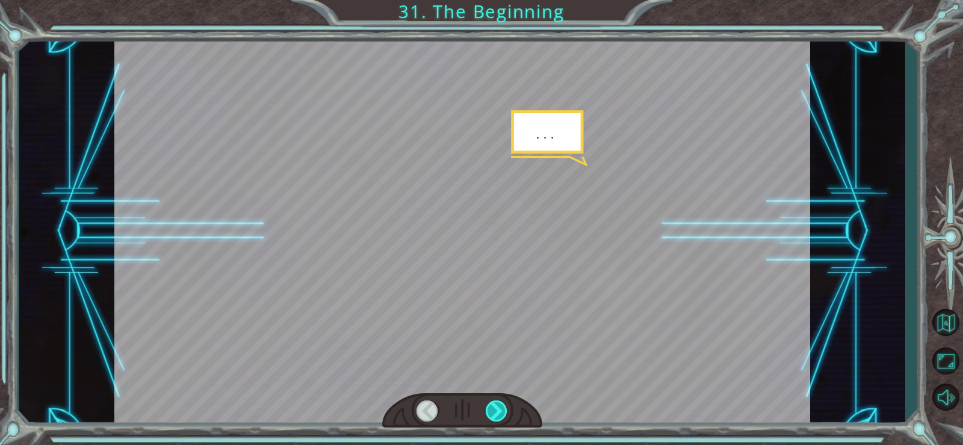
click at [495, 405] on div at bounding box center [497, 410] width 22 height 21
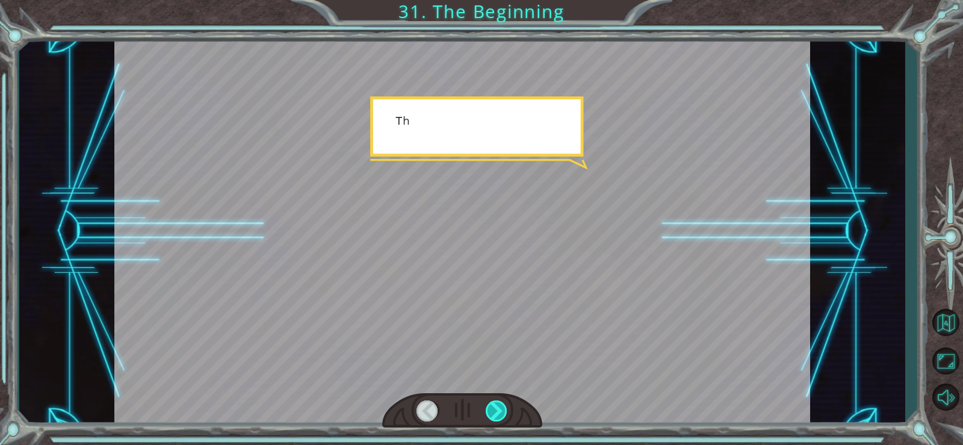
click at [495, 405] on div at bounding box center [497, 410] width 22 height 21
click at [492, 406] on div at bounding box center [497, 410] width 22 height 21
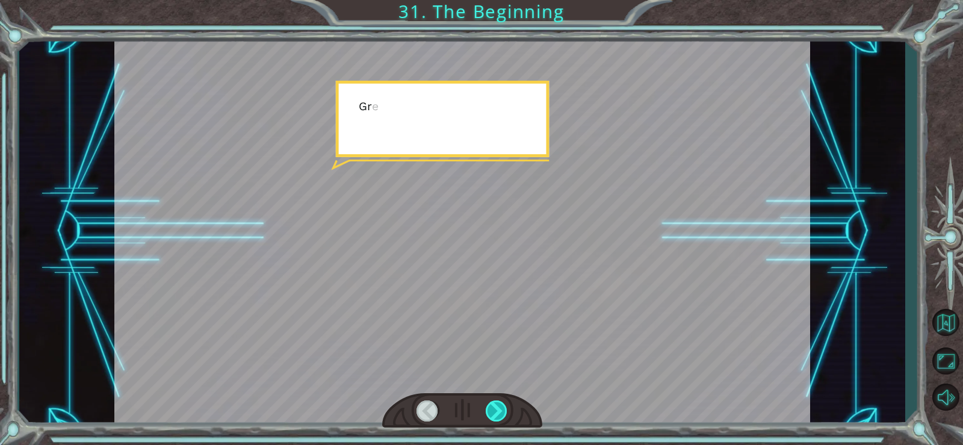
click at [492, 406] on div at bounding box center [497, 410] width 22 height 21
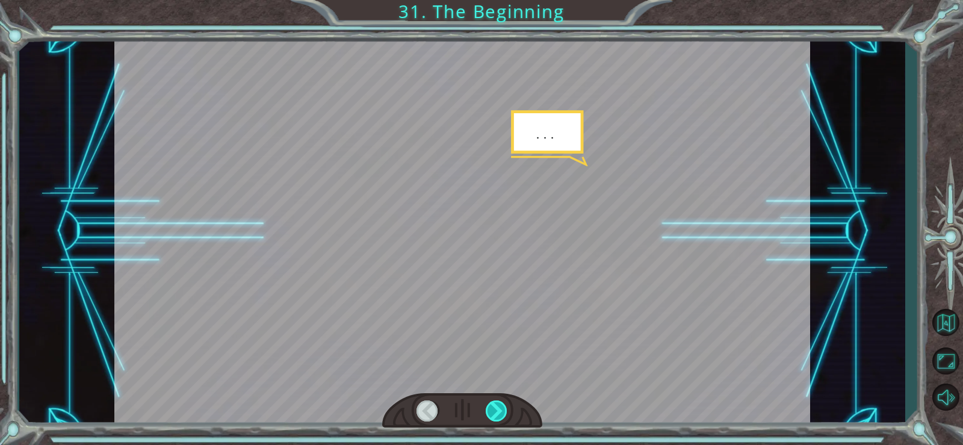
click at [492, 406] on div at bounding box center [497, 410] width 22 height 21
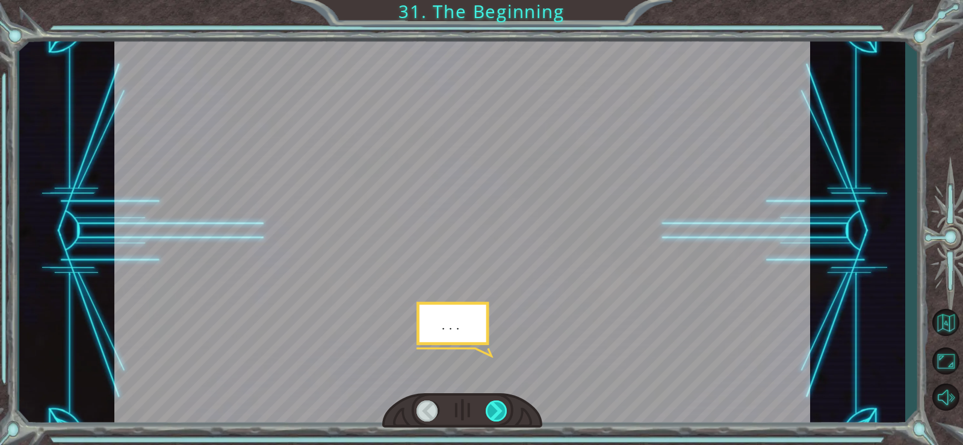
click at [492, 406] on div at bounding box center [497, 410] width 22 height 21
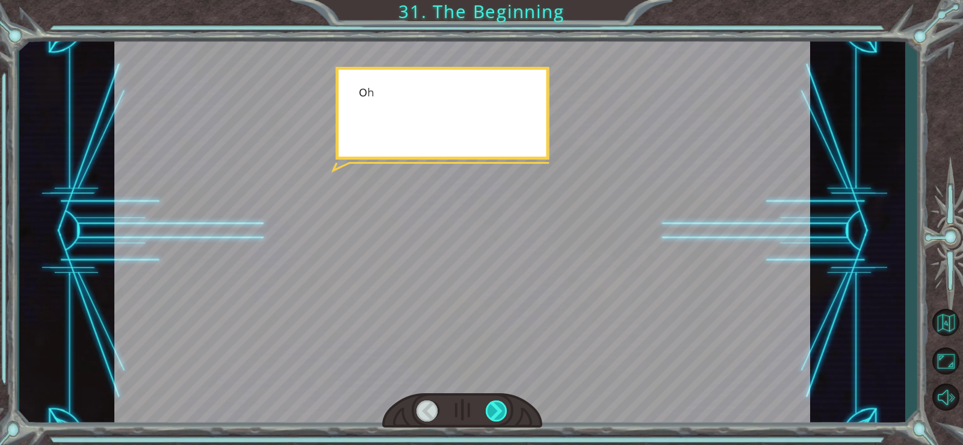
click at [492, 406] on div at bounding box center [497, 410] width 22 height 21
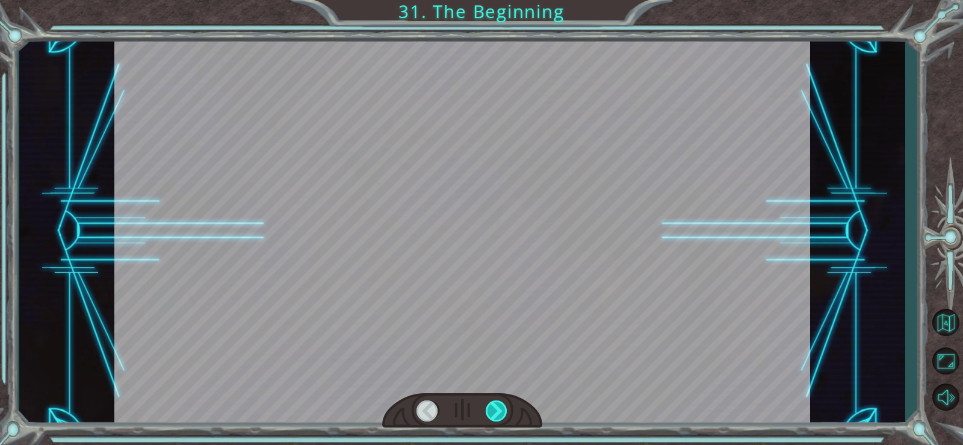
click at [492, 406] on div at bounding box center [497, 410] width 22 height 21
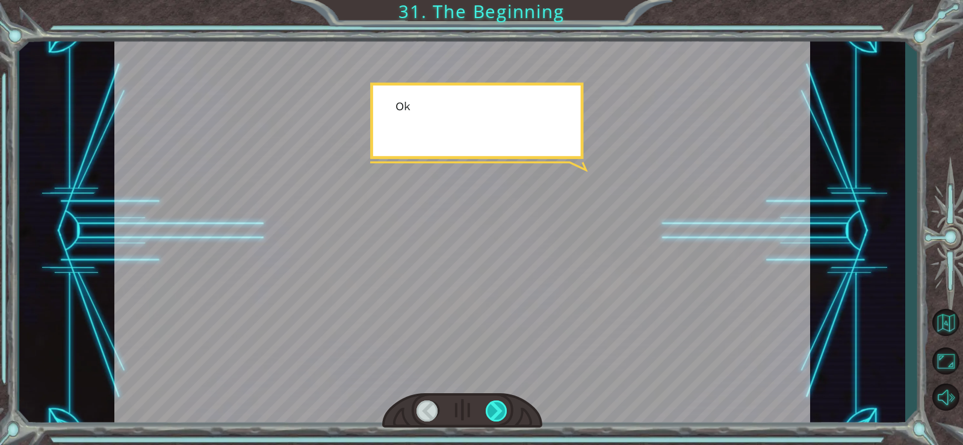
click at [492, 406] on div at bounding box center [497, 410] width 22 height 21
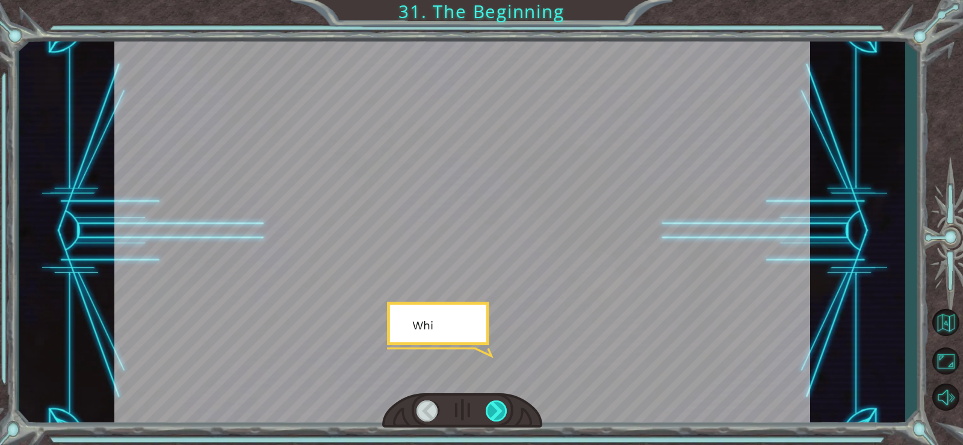
click at [492, 406] on div at bounding box center [497, 410] width 22 height 21
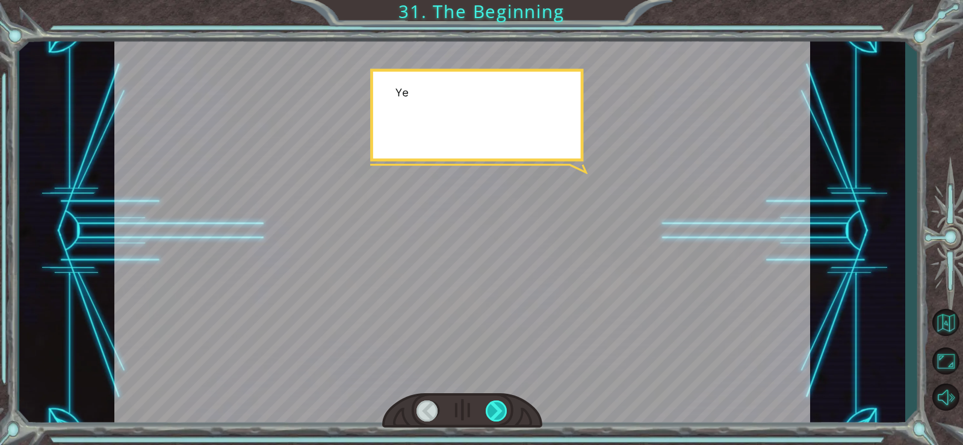
click at [492, 406] on div at bounding box center [497, 410] width 22 height 21
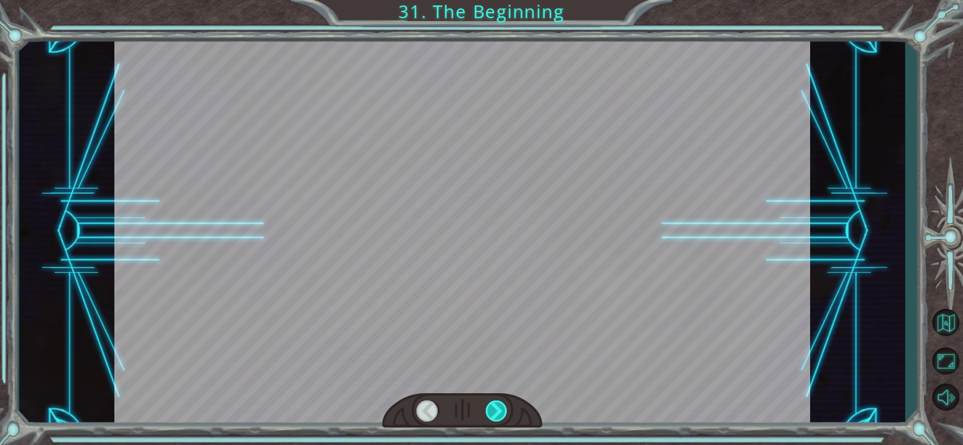
click at [491, 400] on div at bounding box center [497, 410] width 22 height 21
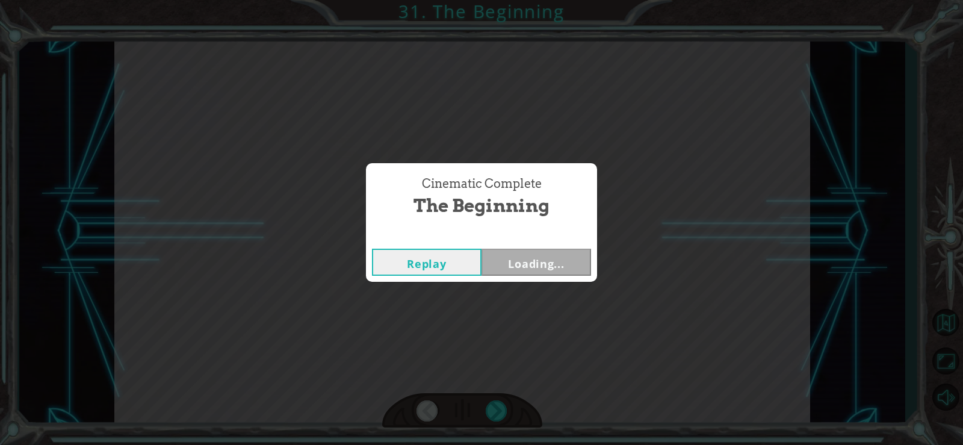
click at [489, 396] on div "Cinematic Complete The Beginning Replay Loading..." at bounding box center [481, 222] width 963 height 445
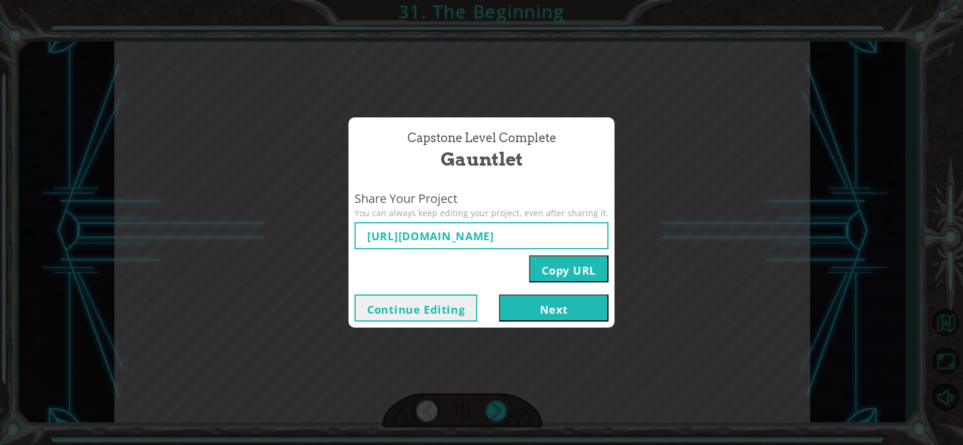
click at [529, 257] on button "Copy URL" at bounding box center [568, 268] width 79 height 27
type input "[URL][DOMAIN_NAME]"
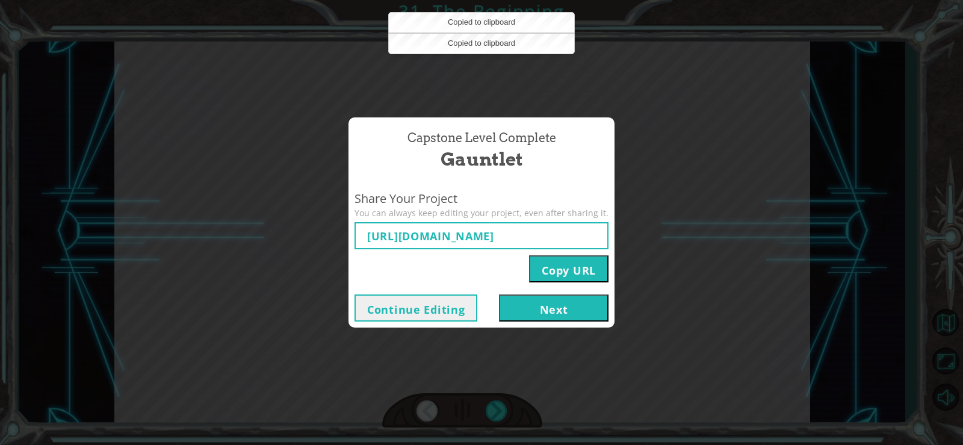
click at [526, 292] on div "Continue Editing Next" at bounding box center [482, 307] width 266 height 39
click at [532, 302] on button "Next" at bounding box center [554, 307] width 110 height 27
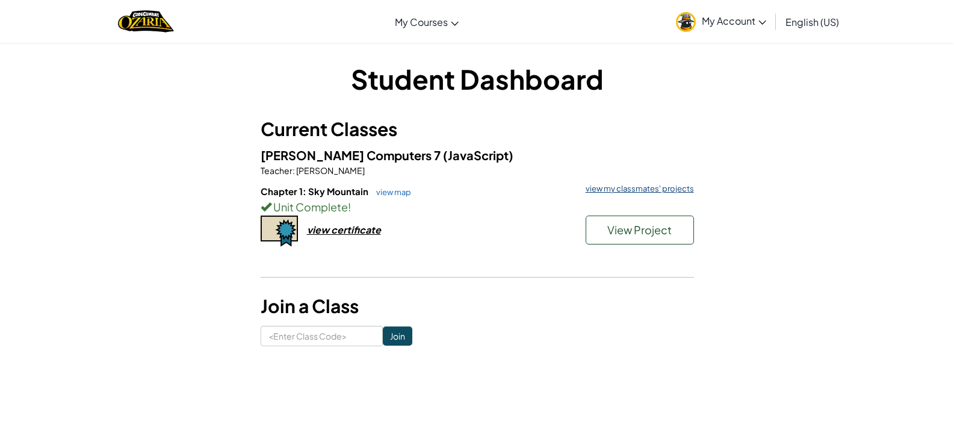
click at [623, 185] on link "view my classmates' projects" at bounding box center [637, 189] width 114 height 8
